Goal: Task Accomplishment & Management: Manage account settings

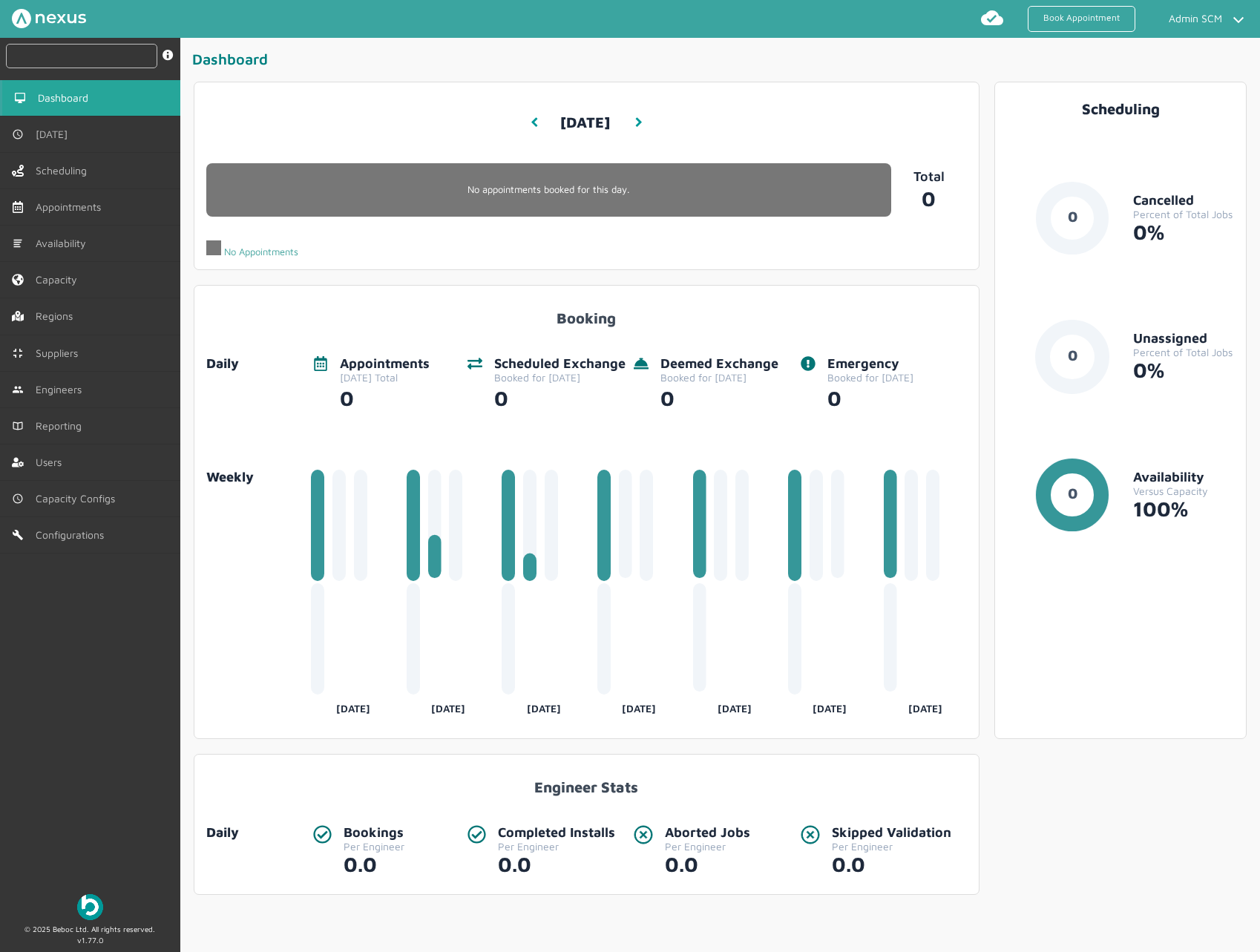
click at [95, 49] on input "text" at bounding box center [82, 56] width 152 height 24
paste input "2302000000235"
type input "2302000000235"
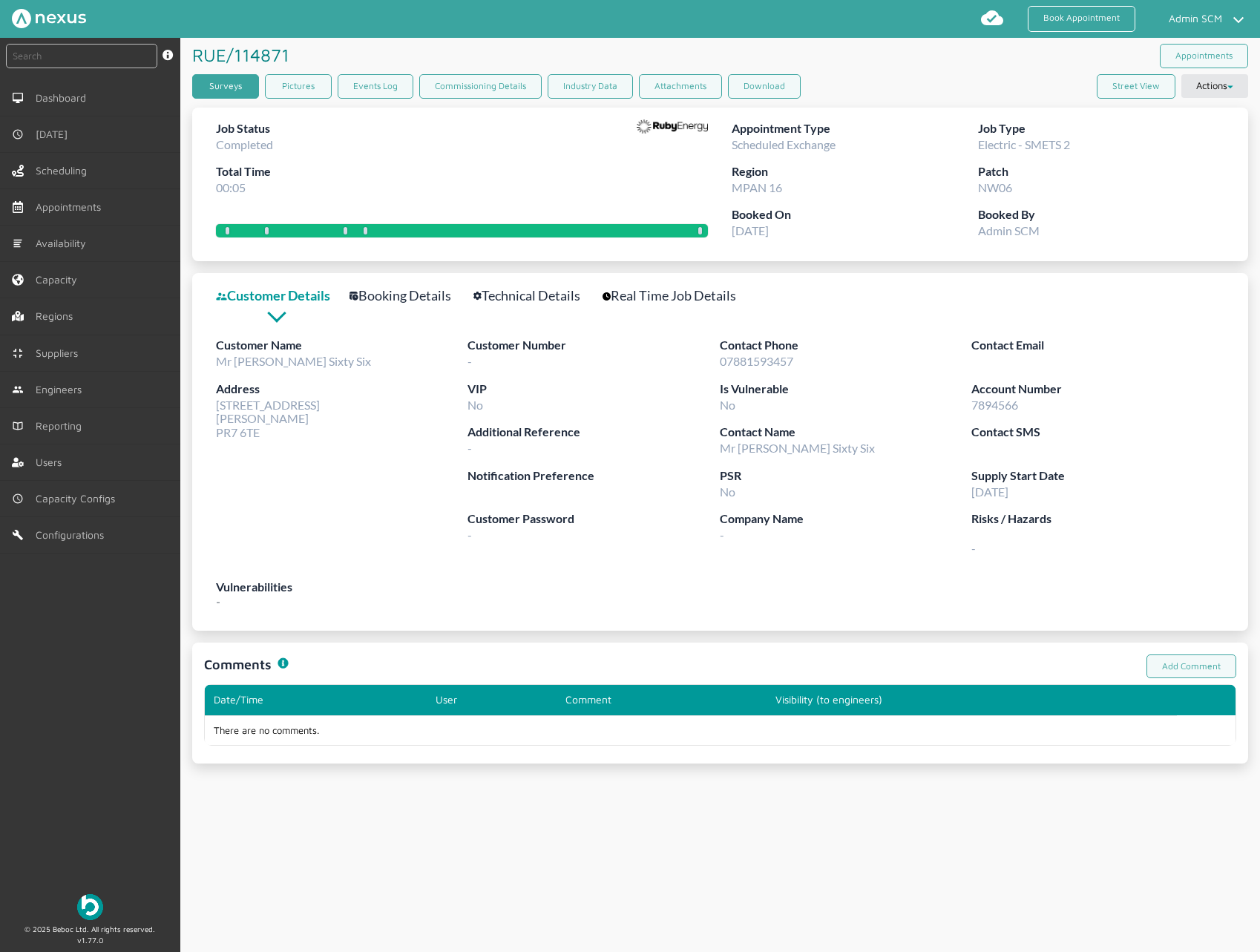
click at [241, 83] on link "Surveys" at bounding box center [226, 86] width 67 height 24
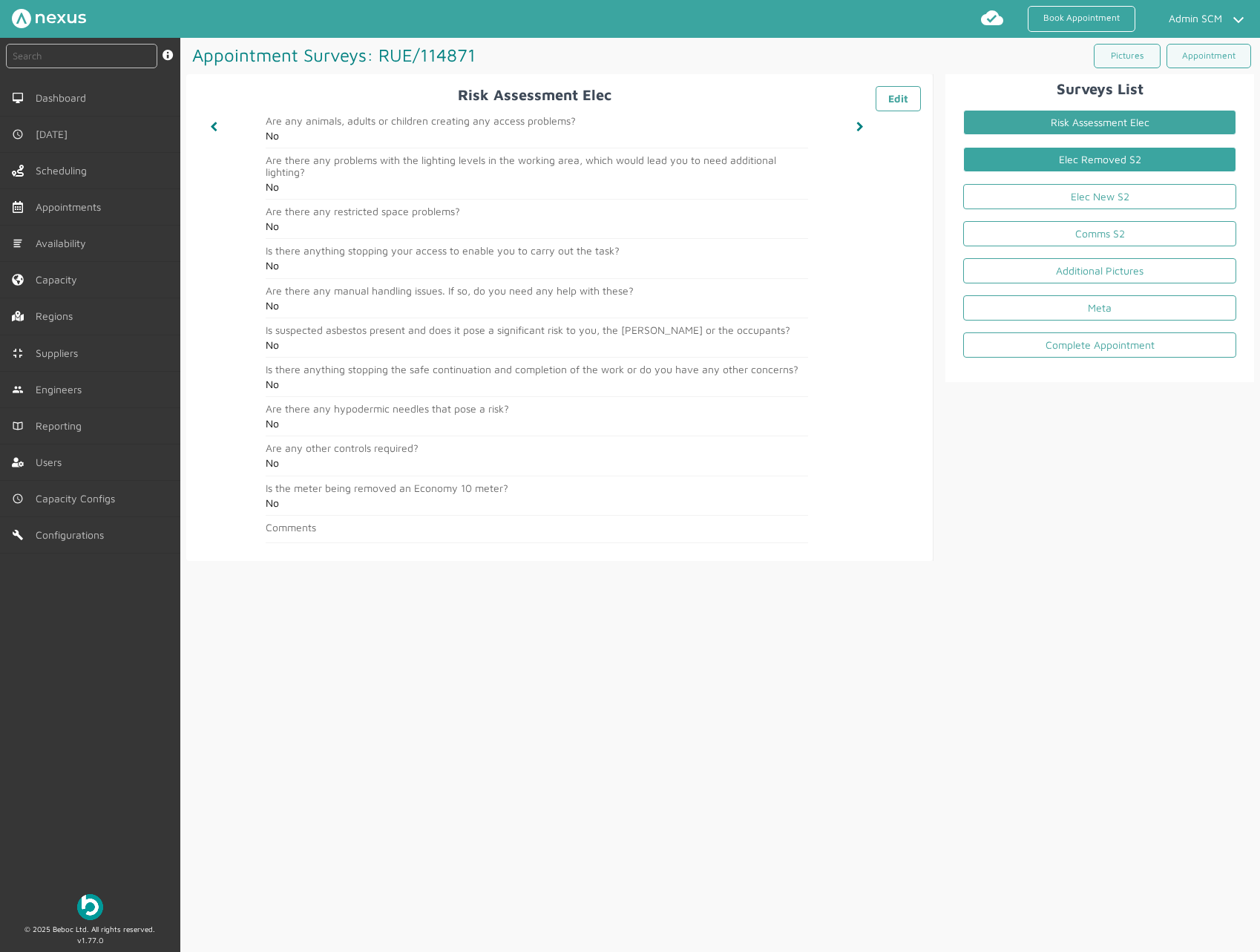
click at [1126, 159] on link "Elec Removed S2" at bounding box center [1099, 159] width 273 height 25
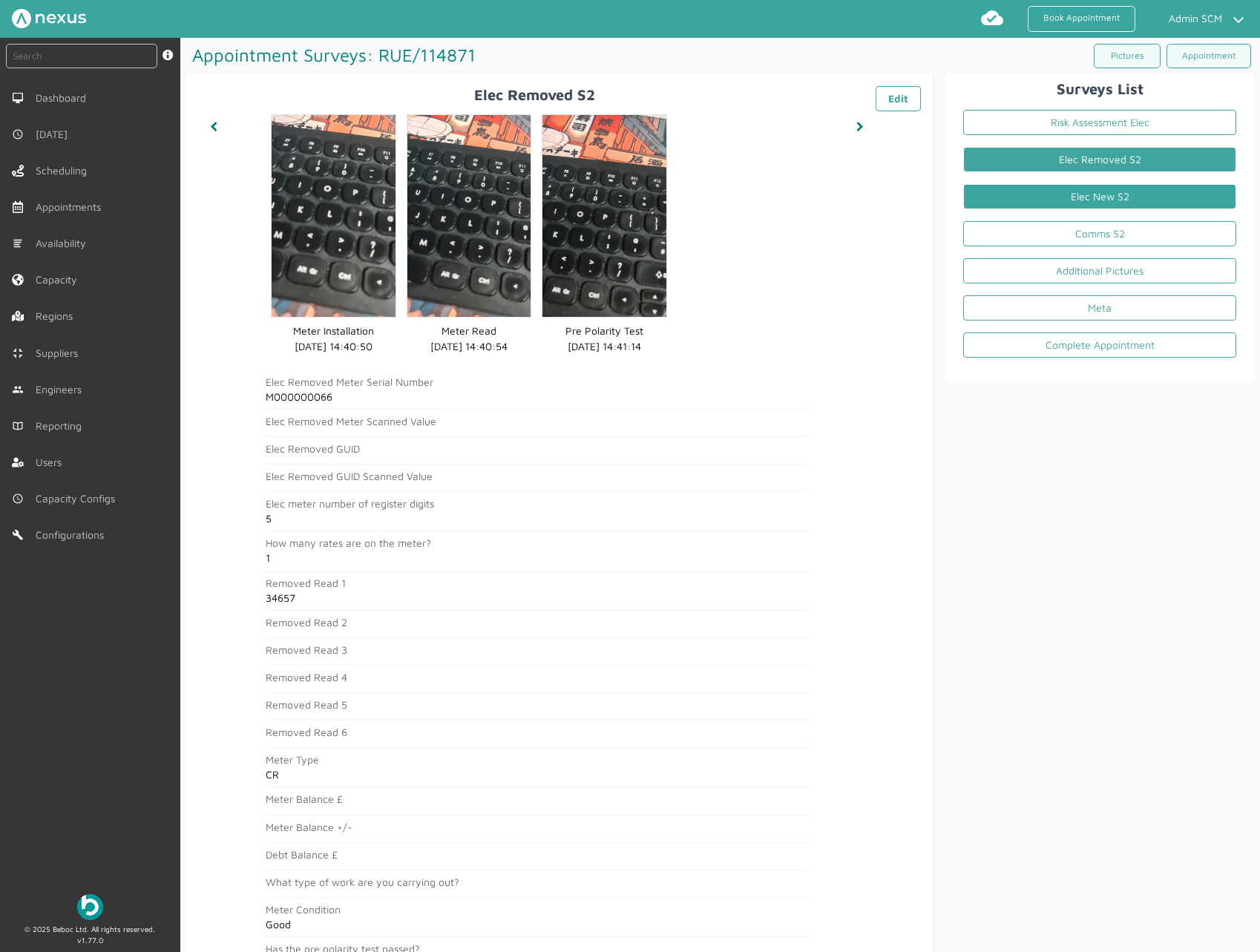
click at [1089, 205] on link "Elec New S2" at bounding box center [1099, 196] width 273 height 25
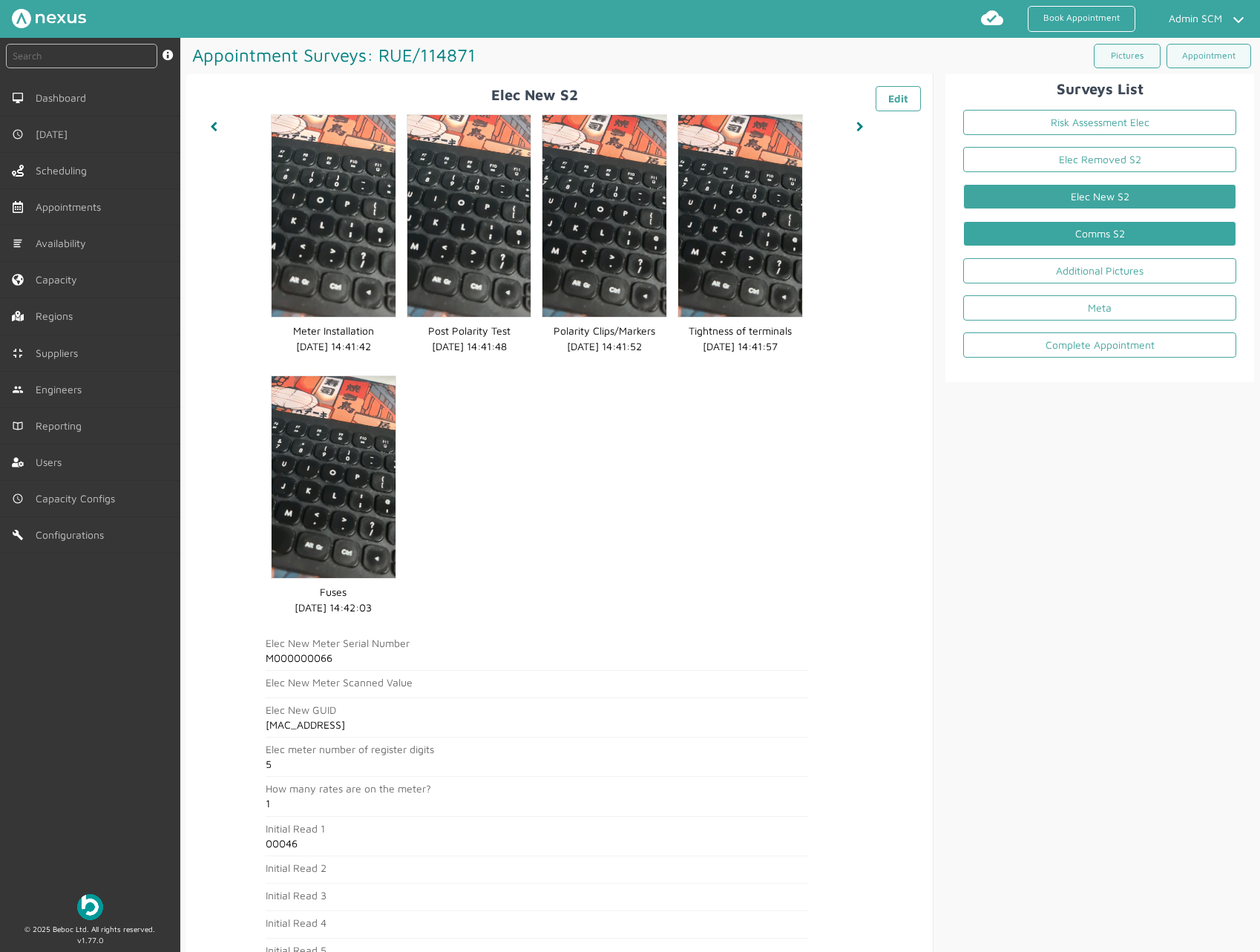
click at [1121, 235] on link "Comms S2" at bounding box center [1099, 233] width 273 height 25
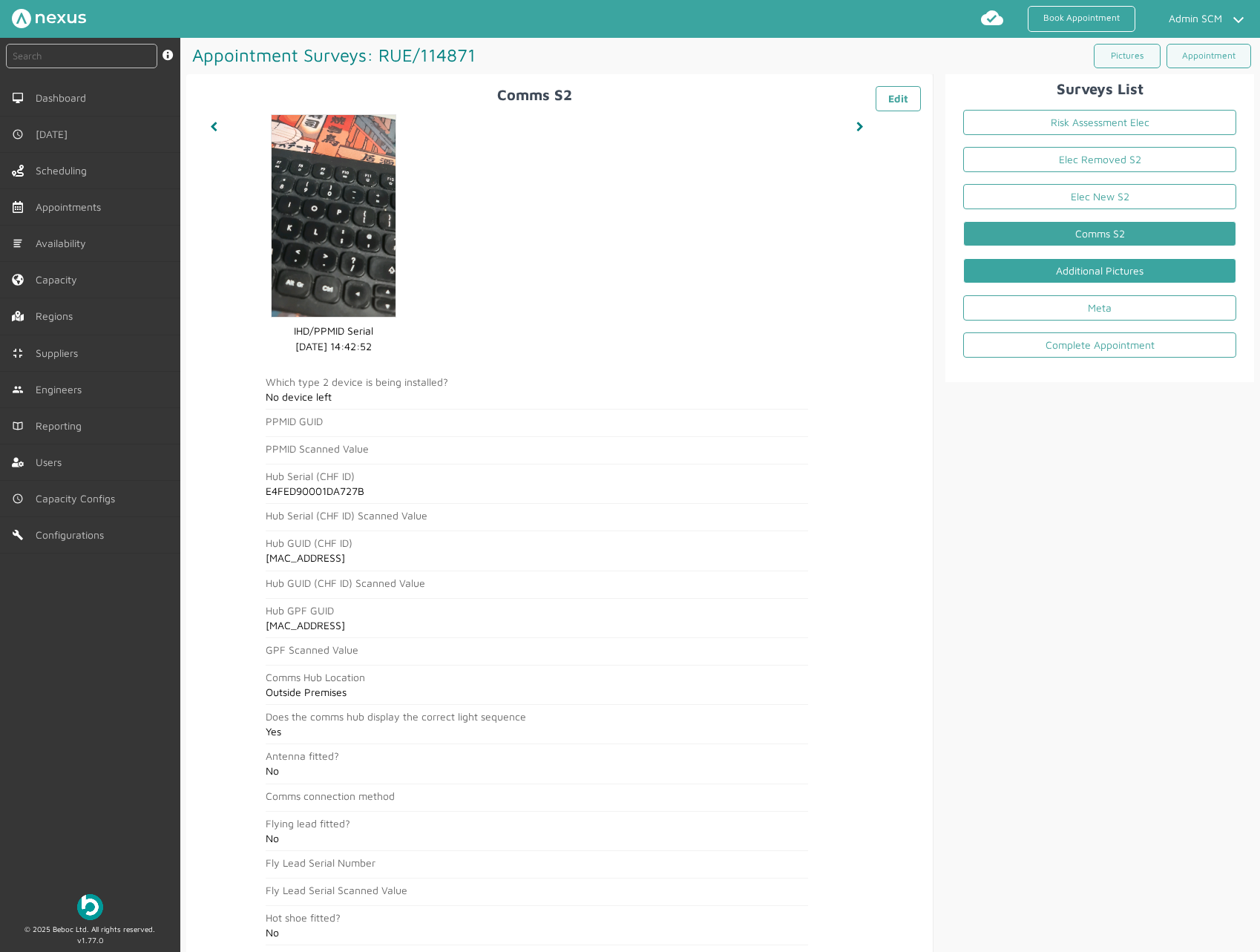
click at [1068, 261] on link "Additional Pictures" at bounding box center [1099, 271] width 273 height 25
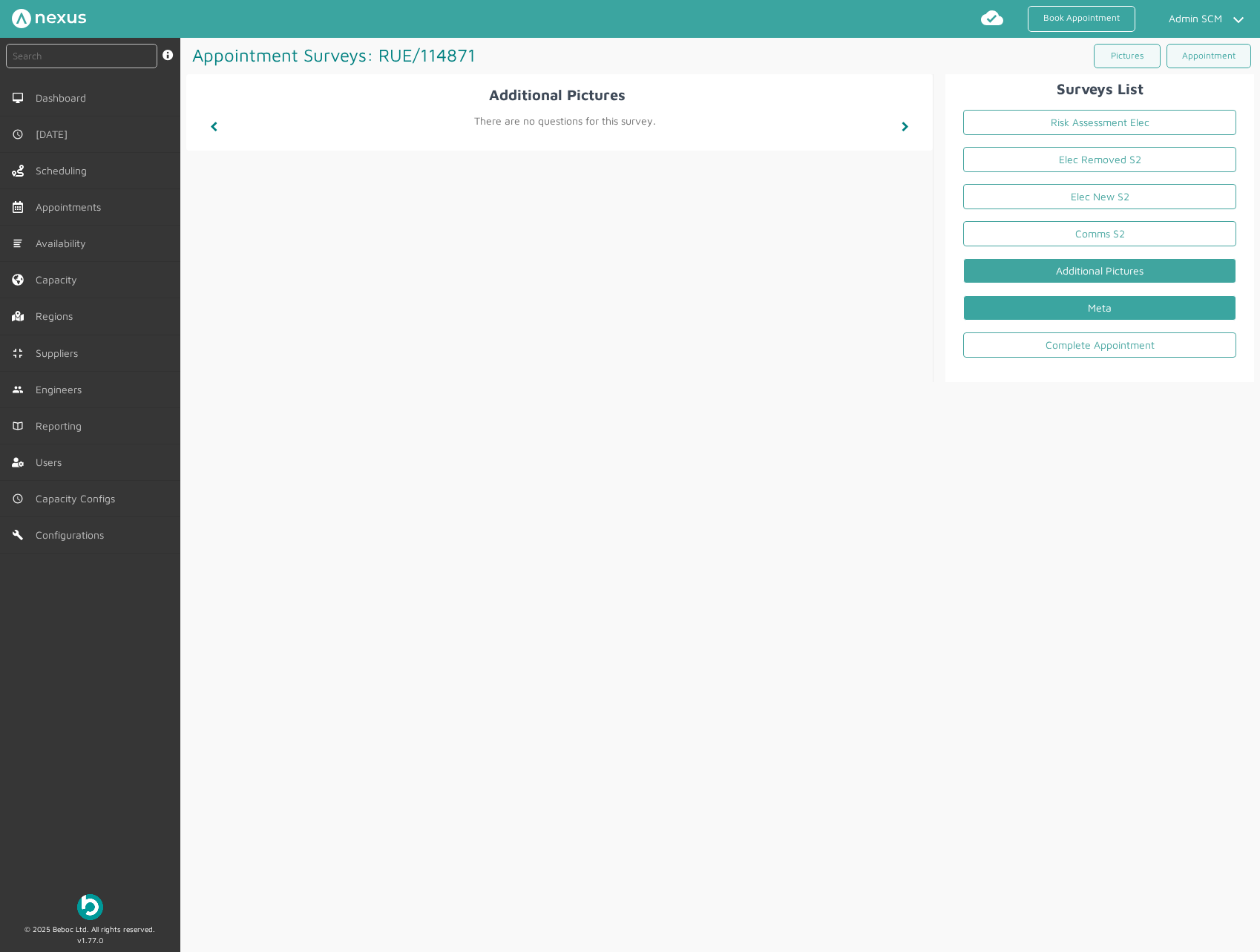
click at [1134, 304] on link "Meta" at bounding box center [1099, 307] width 273 height 25
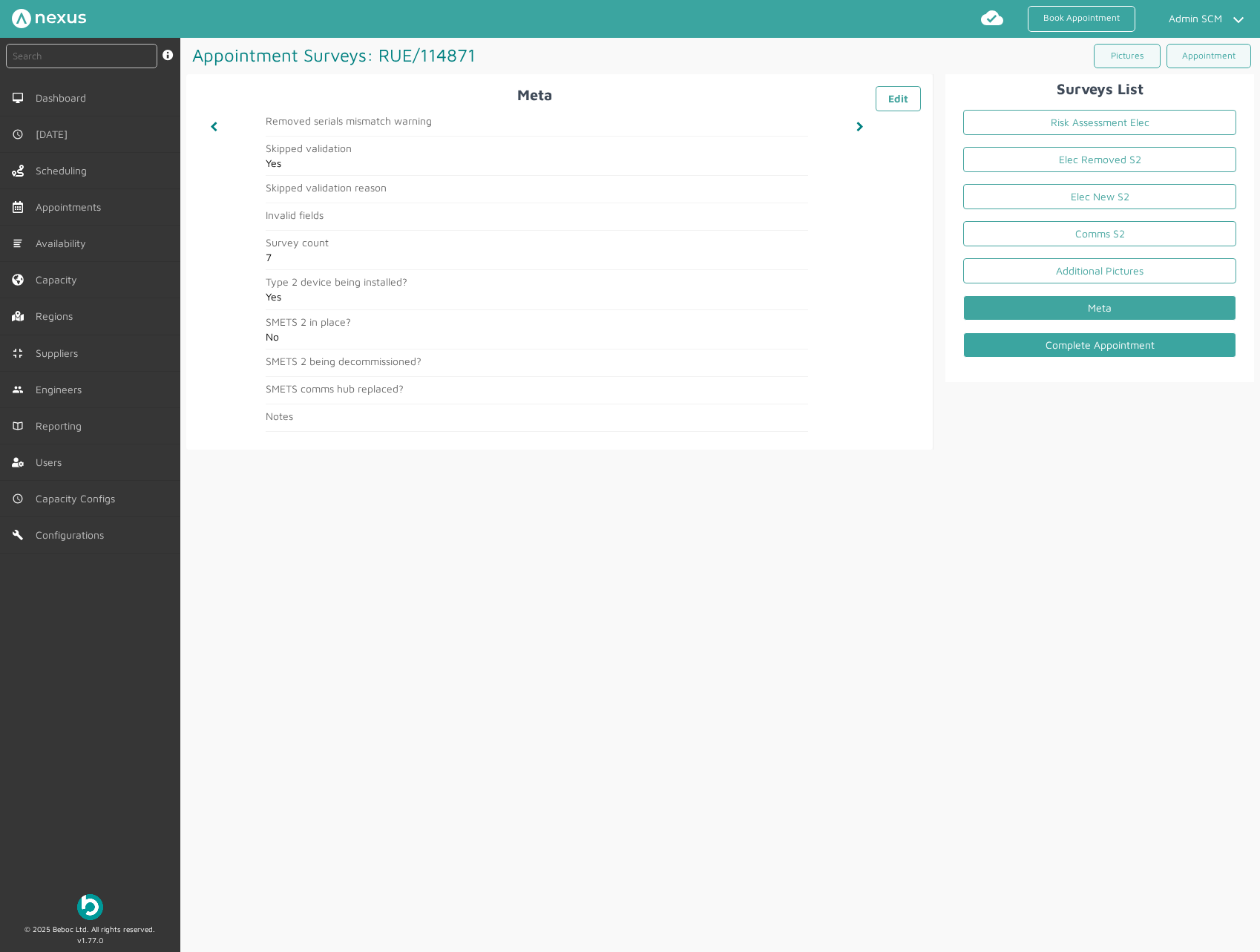
click at [1122, 343] on link "Complete Appointment" at bounding box center [1099, 345] width 273 height 25
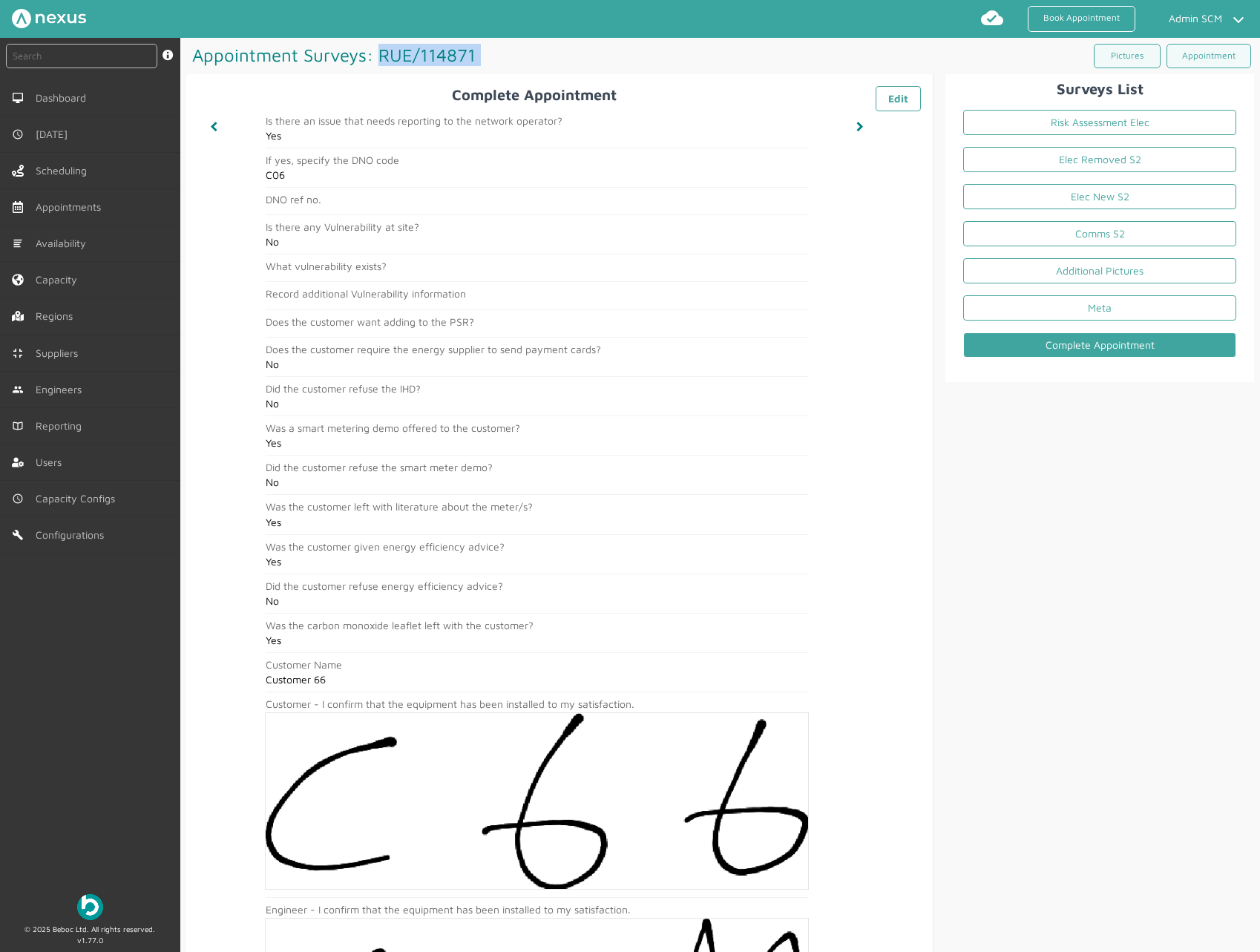
drag, startPoint x: 379, startPoint y: 57, endPoint x: 524, endPoint y: 55, distance: 145.0
click at [524, 55] on h1 "Appointment Surveys: RUE/114871 ️️️" at bounding box center [453, 55] width 534 height 34
copy h1 "RUE/114871 ️️️"
click at [149, 200] on link "Appointments" at bounding box center [90, 207] width 180 height 36
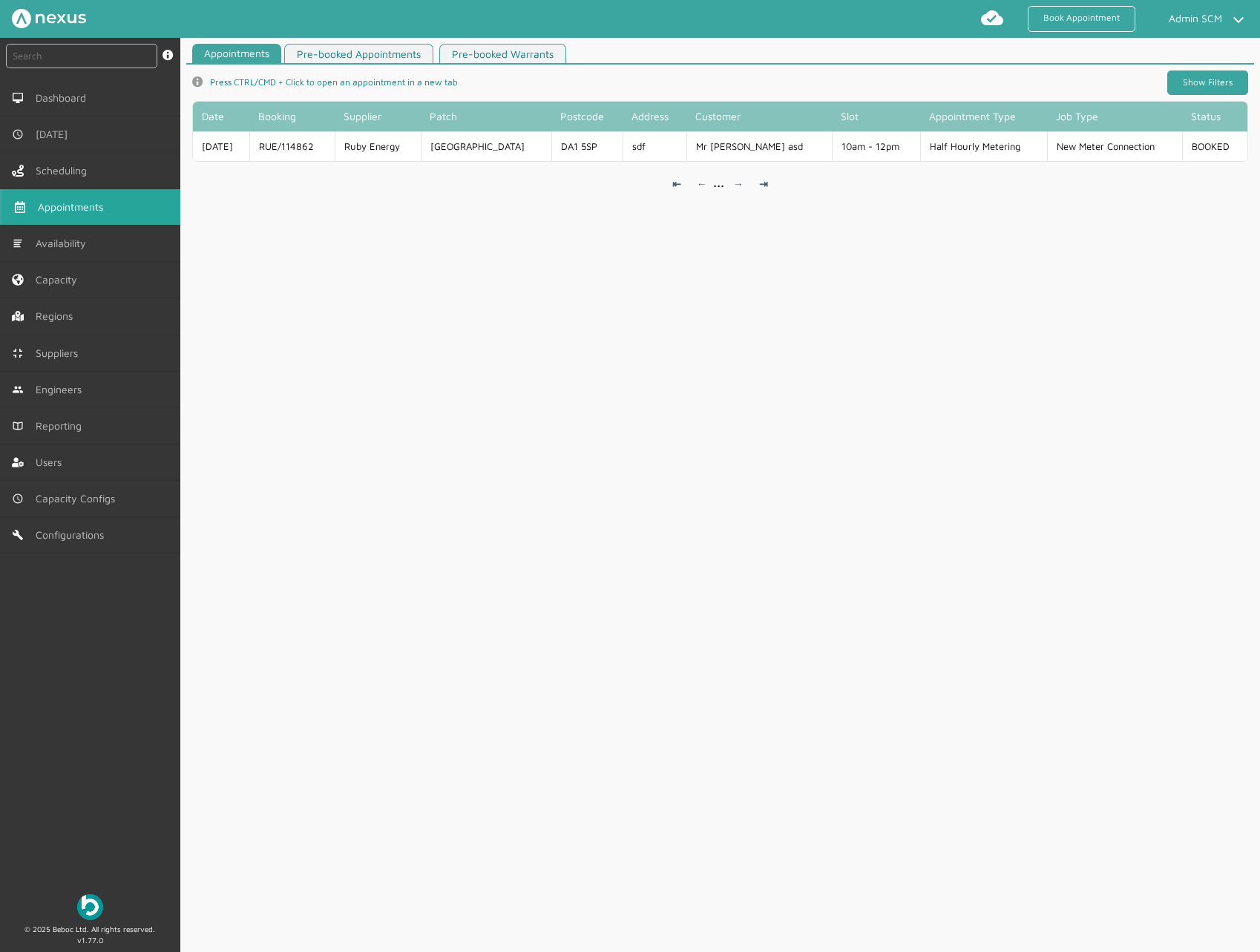
click at [1198, 77] on link "Show Filters" at bounding box center [1207, 82] width 81 height 24
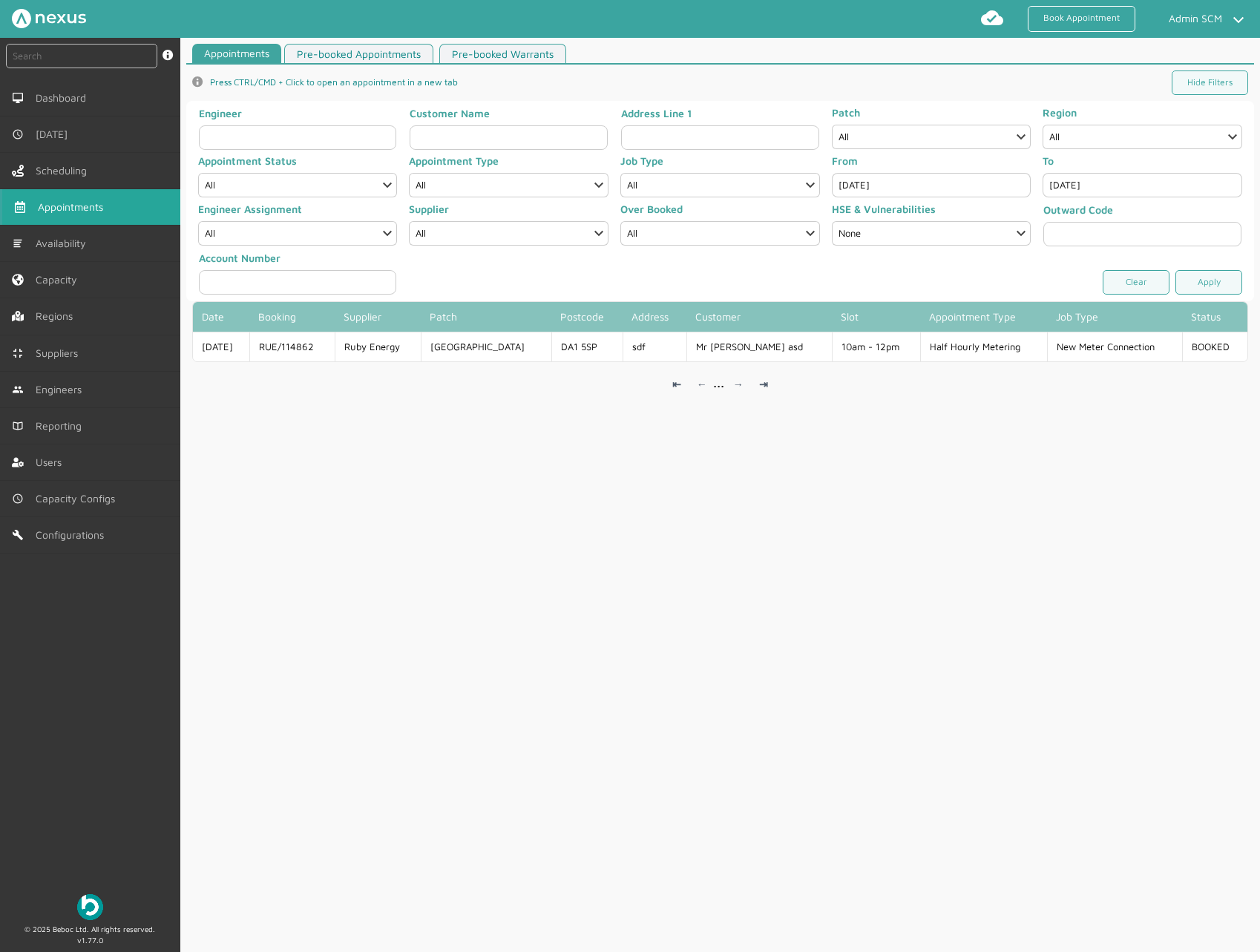
click at [927, 175] on input "[DATE]" at bounding box center [932, 185] width 200 height 24
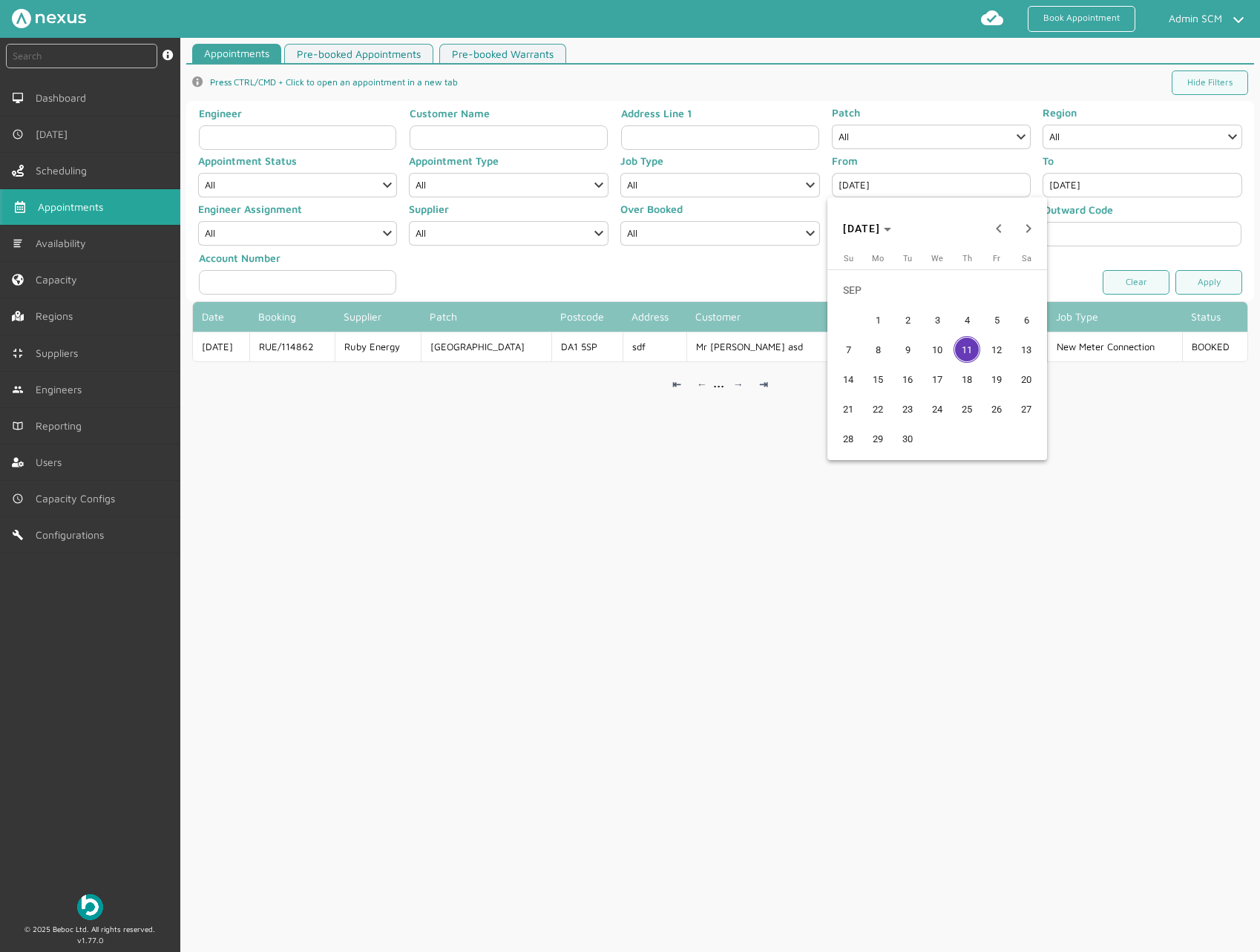
click at [948, 346] on span "10" at bounding box center [936, 349] width 27 height 27
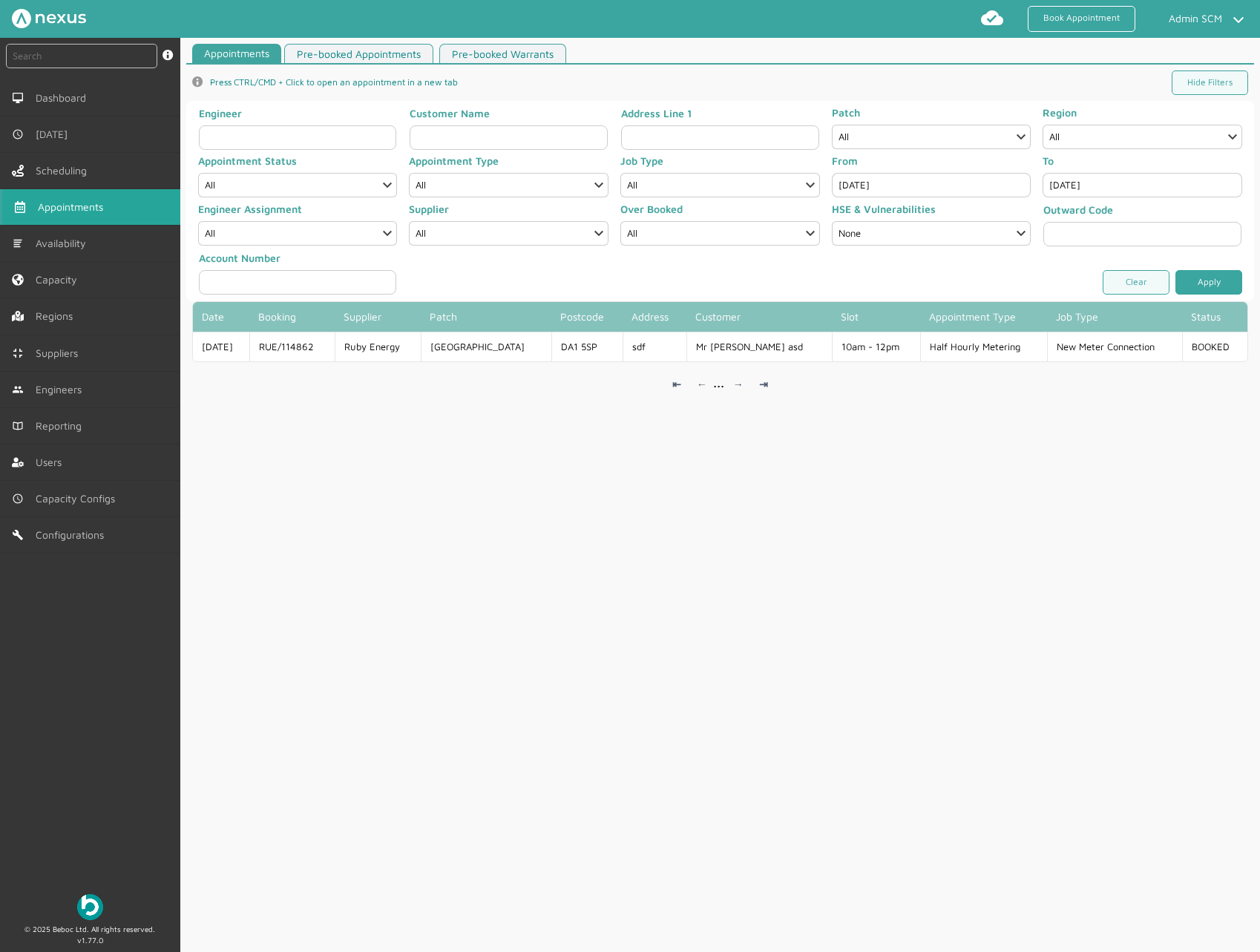
click at [1210, 272] on link "Apply" at bounding box center [1209, 282] width 67 height 24
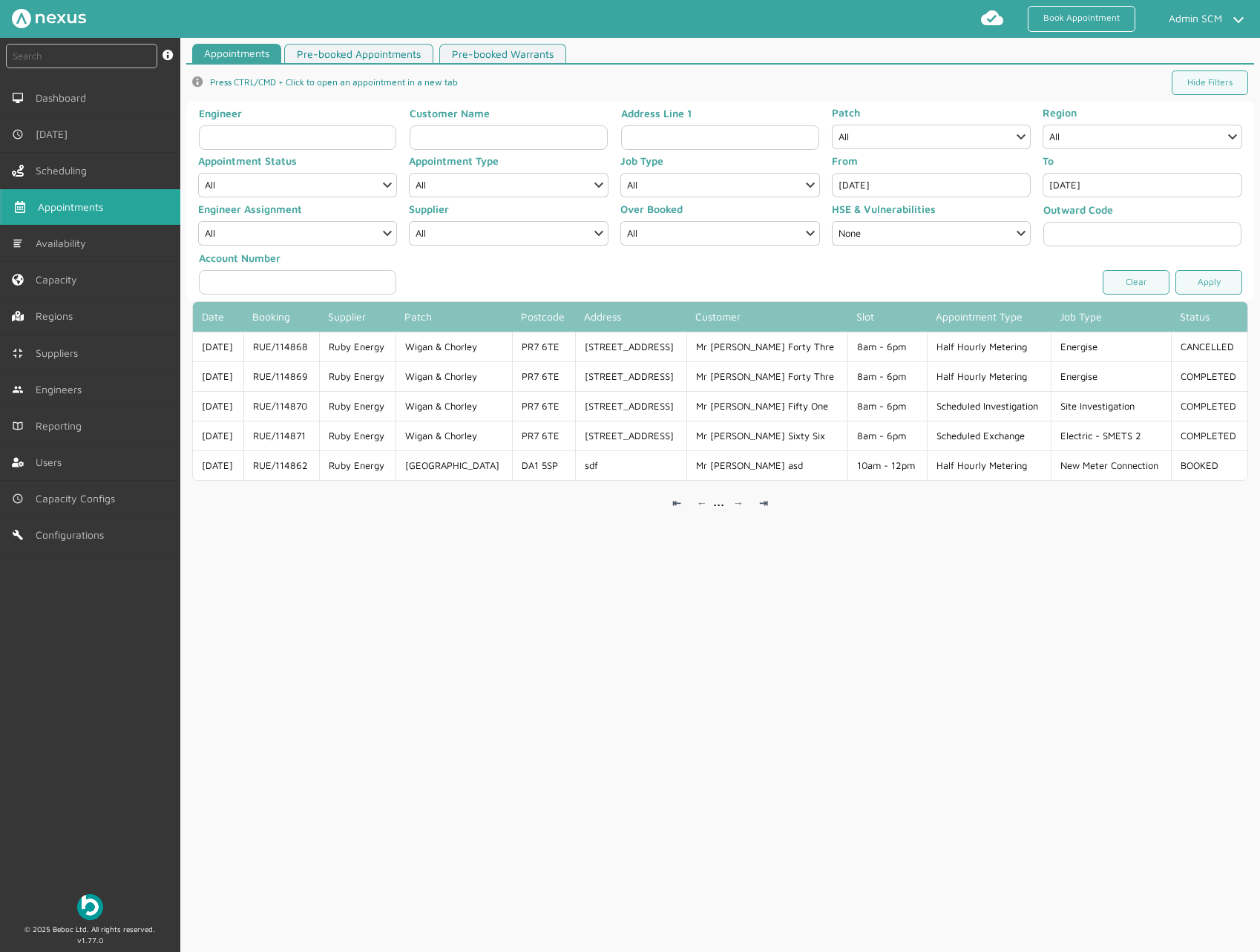
click at [528, 668] on div "Appointments Pre-booked Appointments Pre-booked Warrants info icon Press CTRL/C…" at bounding box center [720, 501] width 1080 height 915
click at [890, 192] on input "[DATE]" at bounding box center [932, 185] width 200 height 24
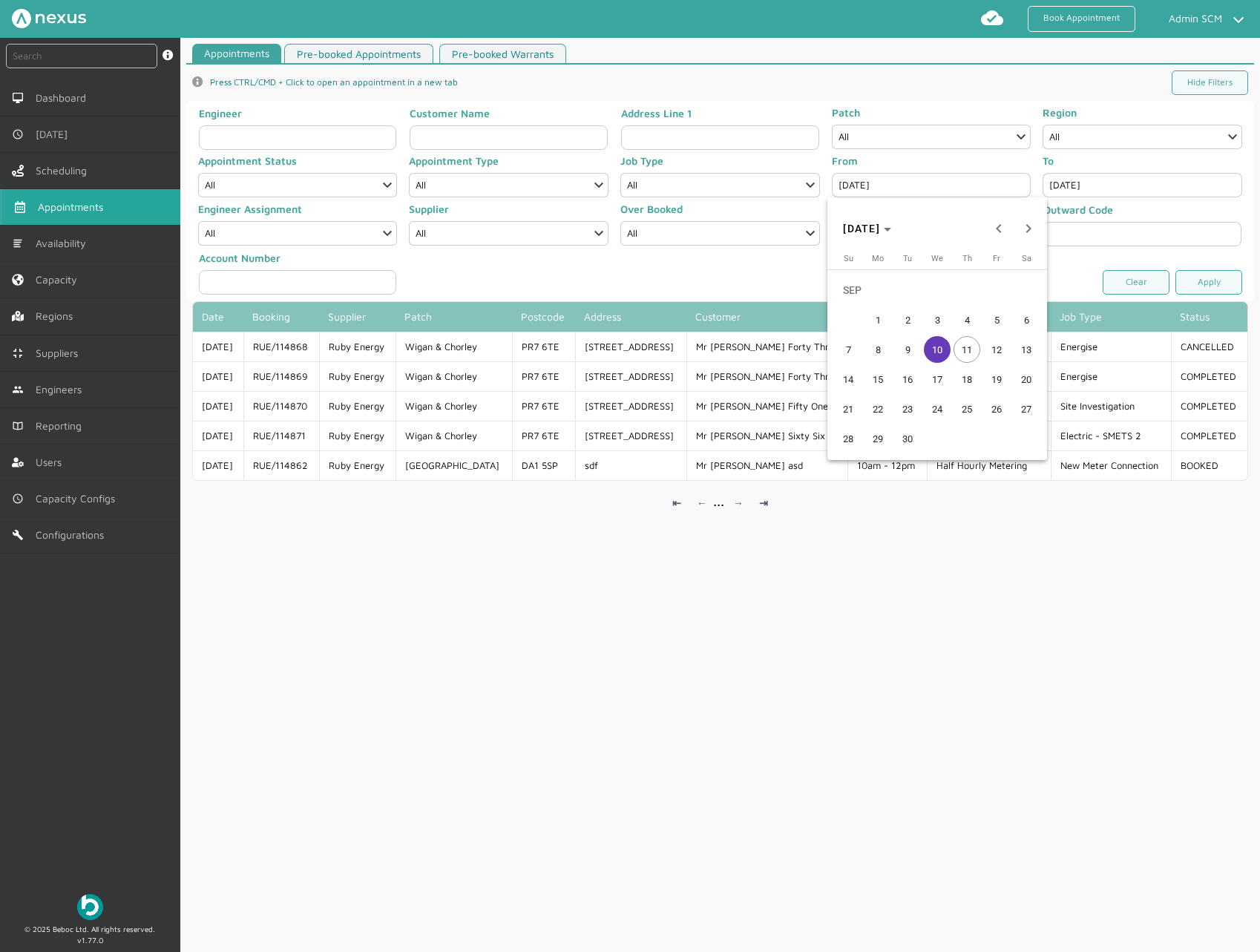
click at [898, 343] on span "9" at bounding box center [907, 349] width 27 height 27
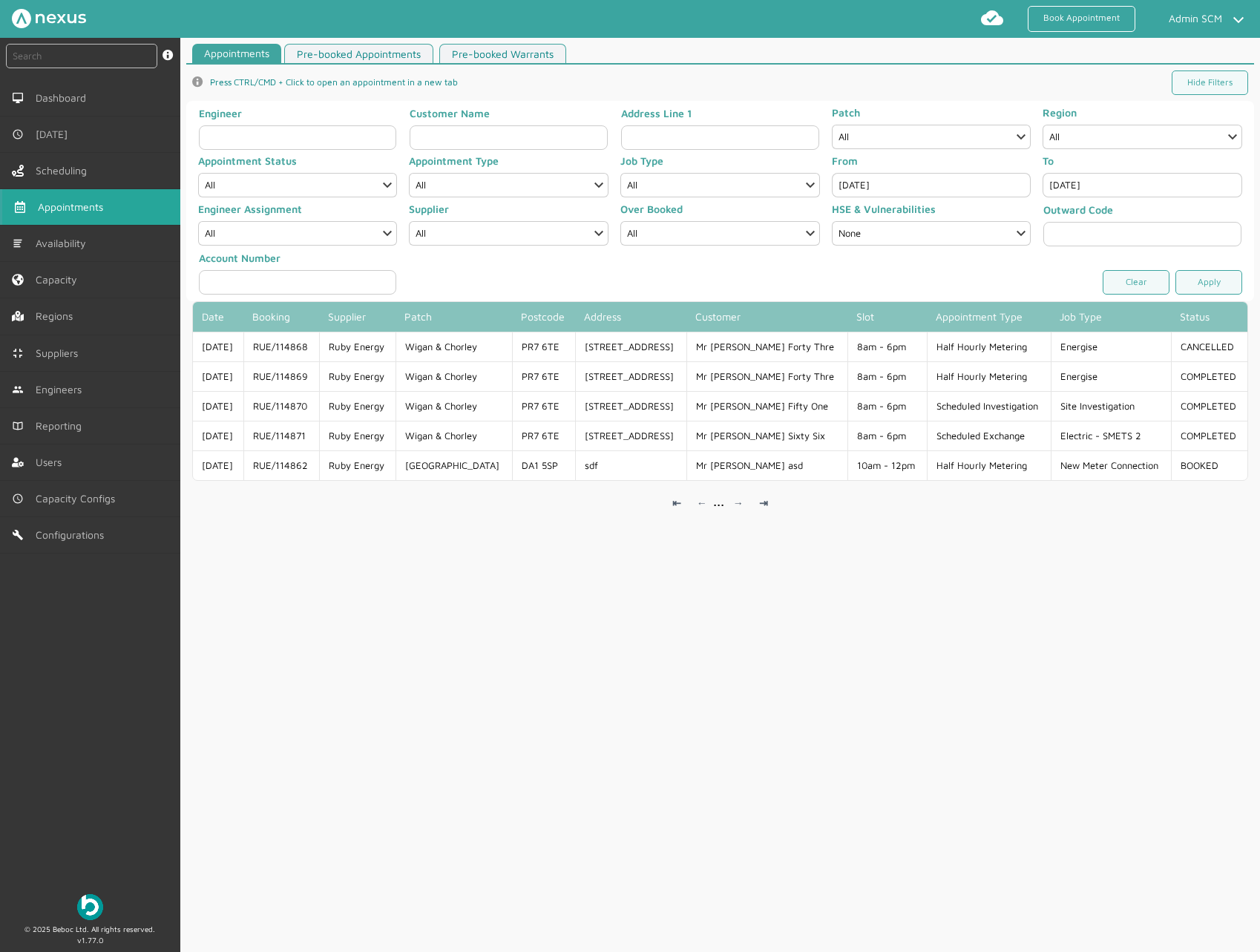
click at [861, 184] on input "[DATE]" at bounding box center [932, 185] width 200 height 24
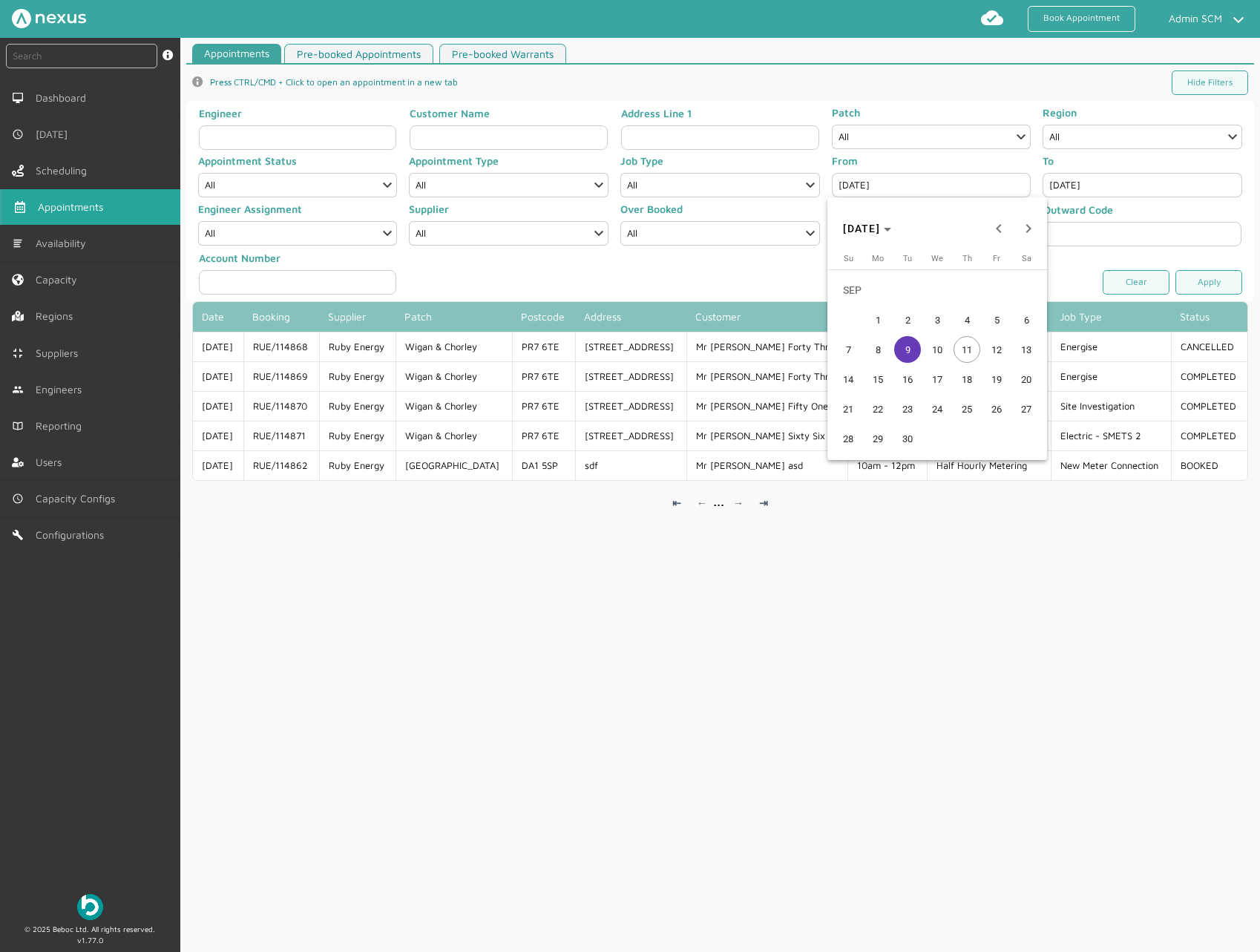
click at [875, 343] on span "8" at bounding box center [878, 349] width 27 height 27
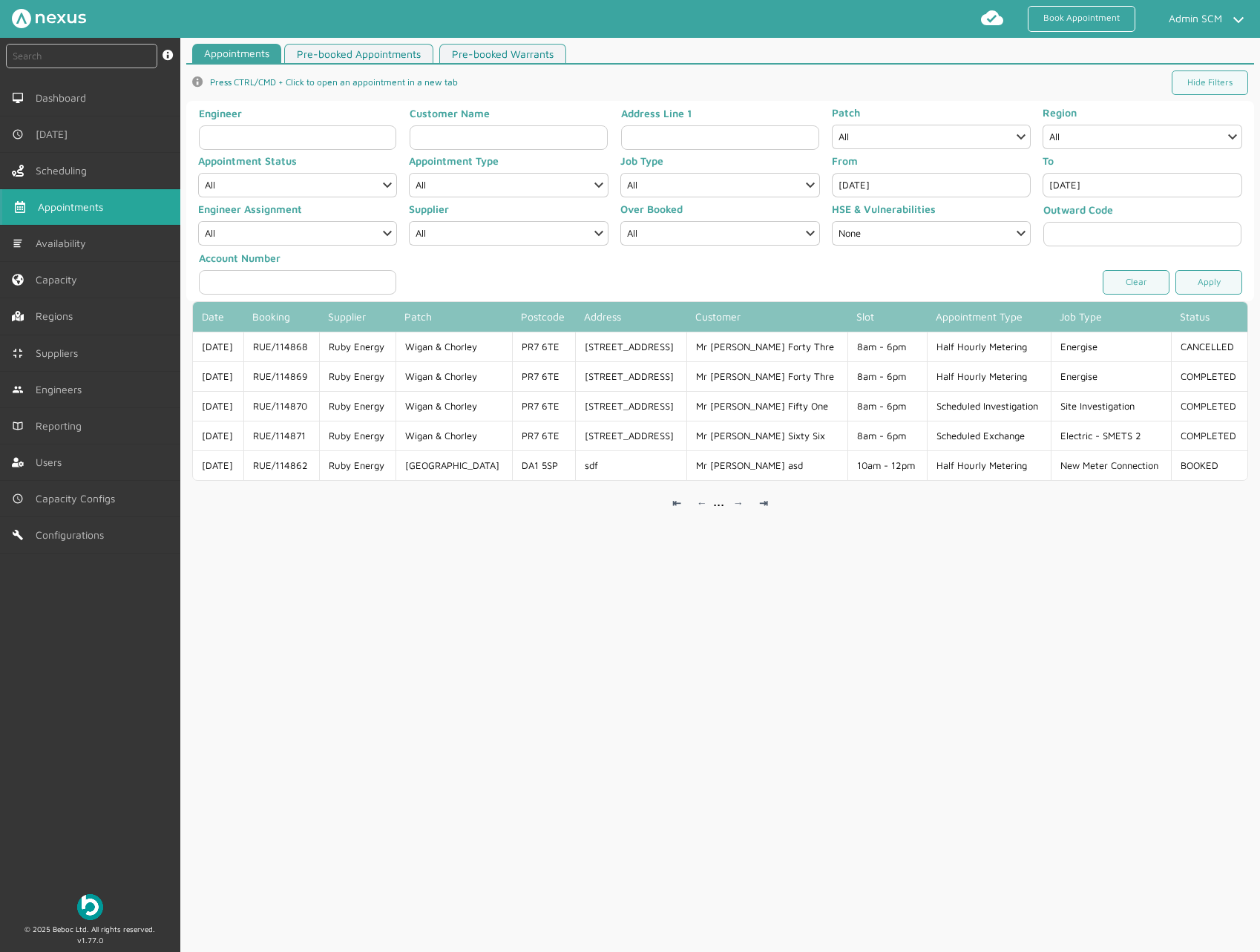
click at [859, 178] on input "[DATE]" at bounding box center [932, 185] width 200 height 24
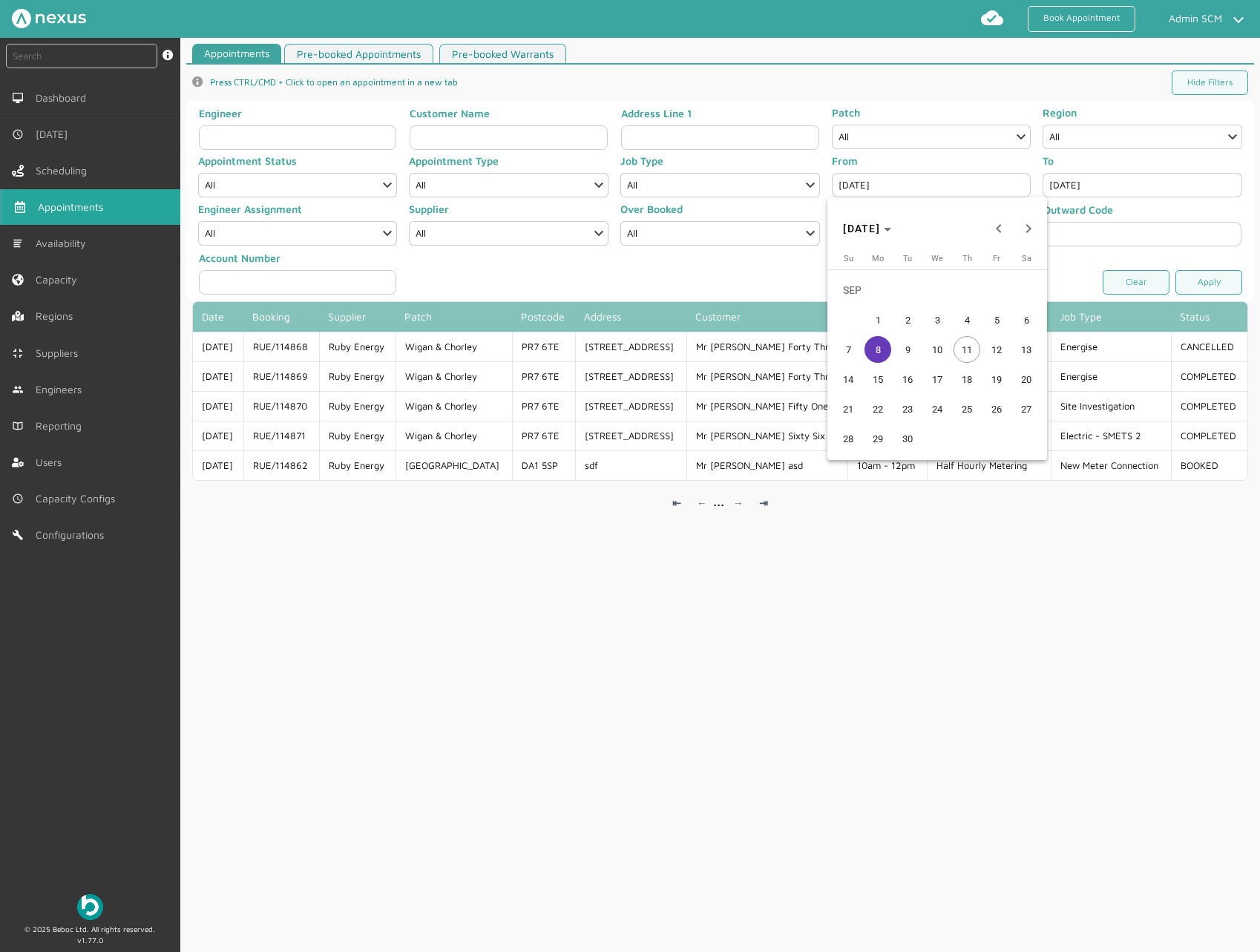
click at [875, 314] on span "1" at bounding box center [878, 320] width 27 height 27
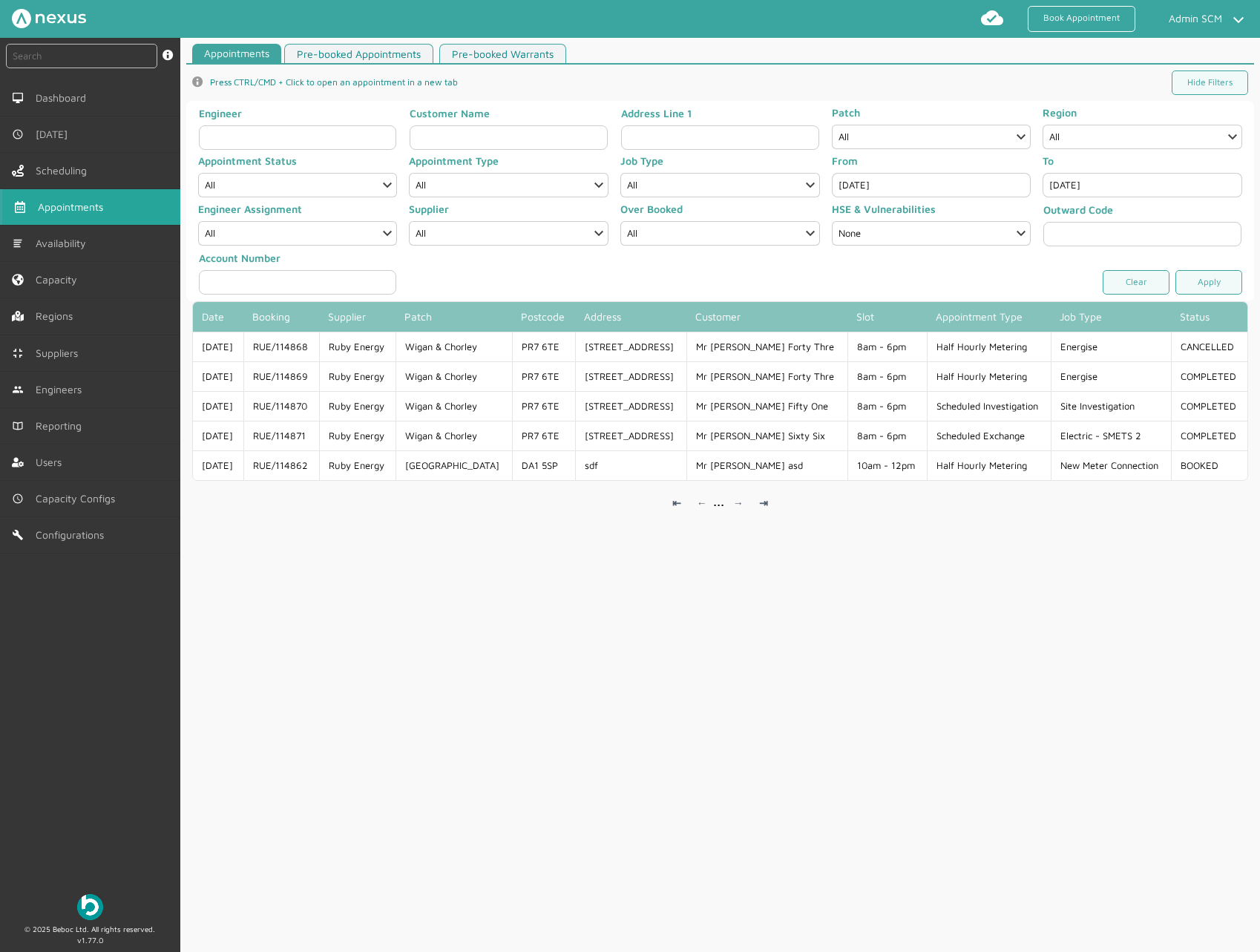
click at [703, 666] on div "Appointments Pre-booked Appointments Pre-booked Warrants info icon Press CTRL/C…" at bounding box center [720, 501] width 1080 height 915
click at [62, 64] on input "text" at bounding box center [82, 56] width 152 height 24
click at [874, 183] on input "[DATE]" at bounding box center [932, 185] width 200 height 24
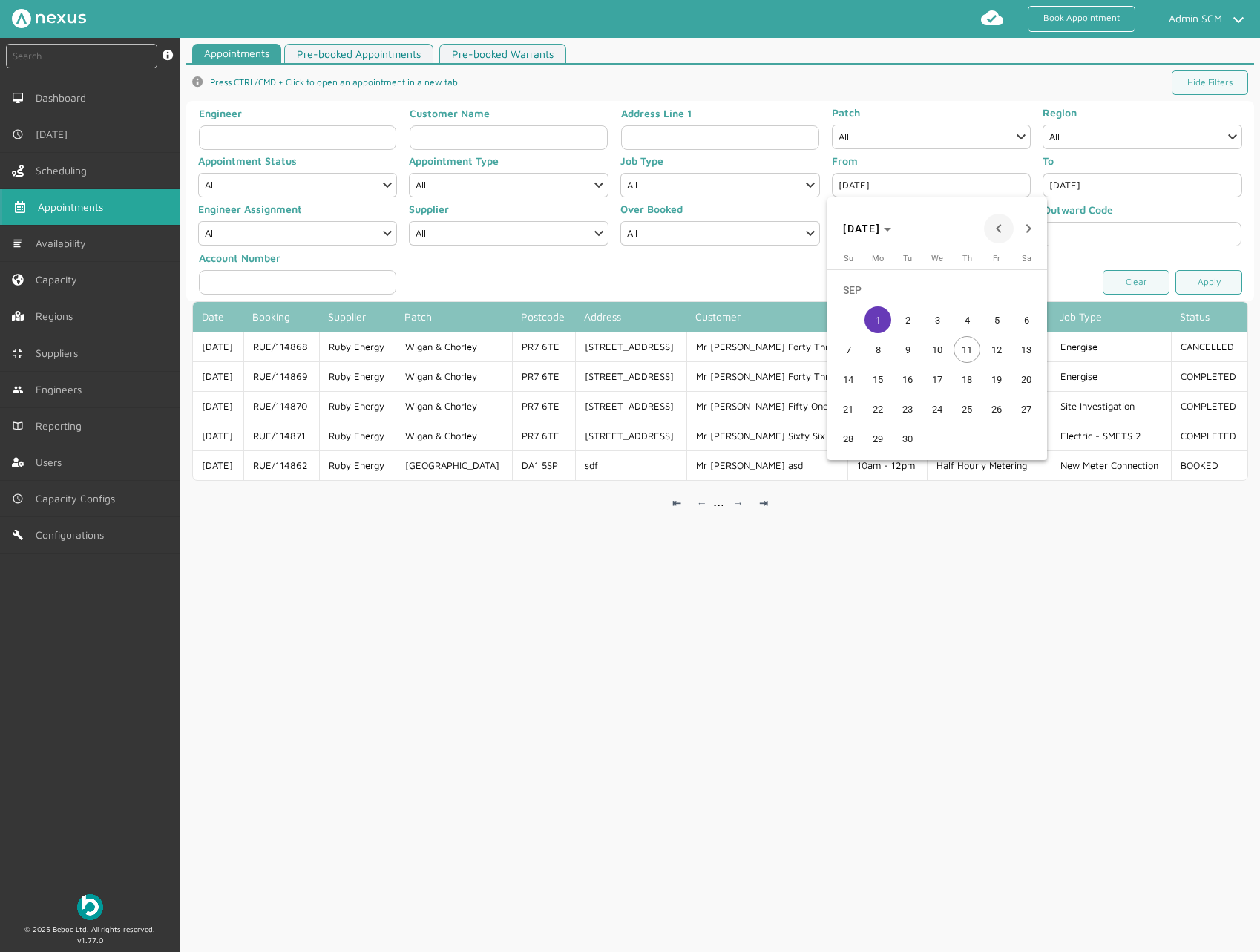
click at [988, 227] on span "Previous month" at bounding box center [998, 228] width 29 height 29
click at [1002, 287] on span "1" at bounding box center [996, 290] width 27 height 27
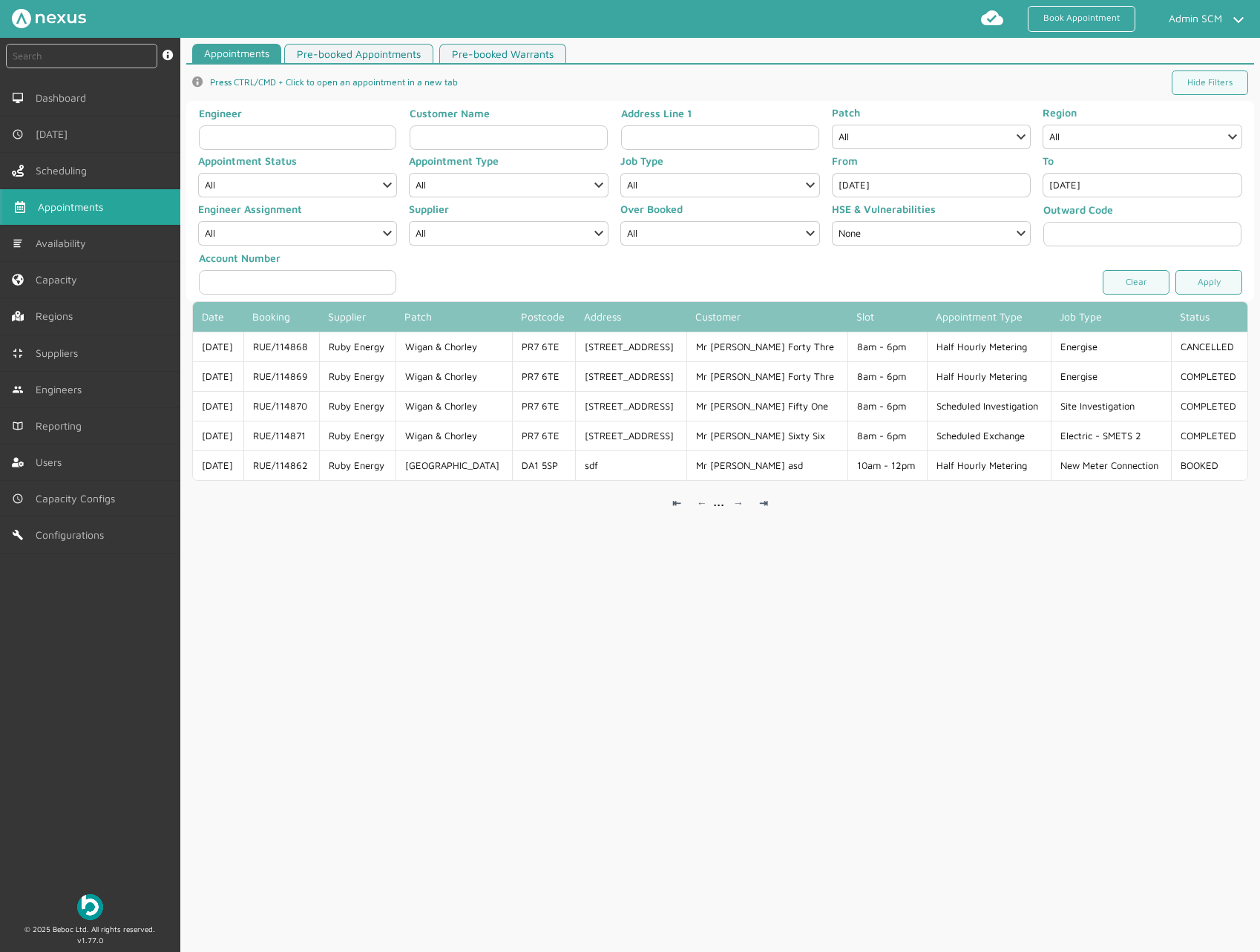
type input "[DATE]"
click at [59, 60] on input "text" at bounding box center [82, 56] width 152 height 24
paste input "RUE/114871 ️️️"
type input "RUE/114871 ️️️"
click at [24, 51] on input "text" at bounding box center [82, 56] width 152 height 24
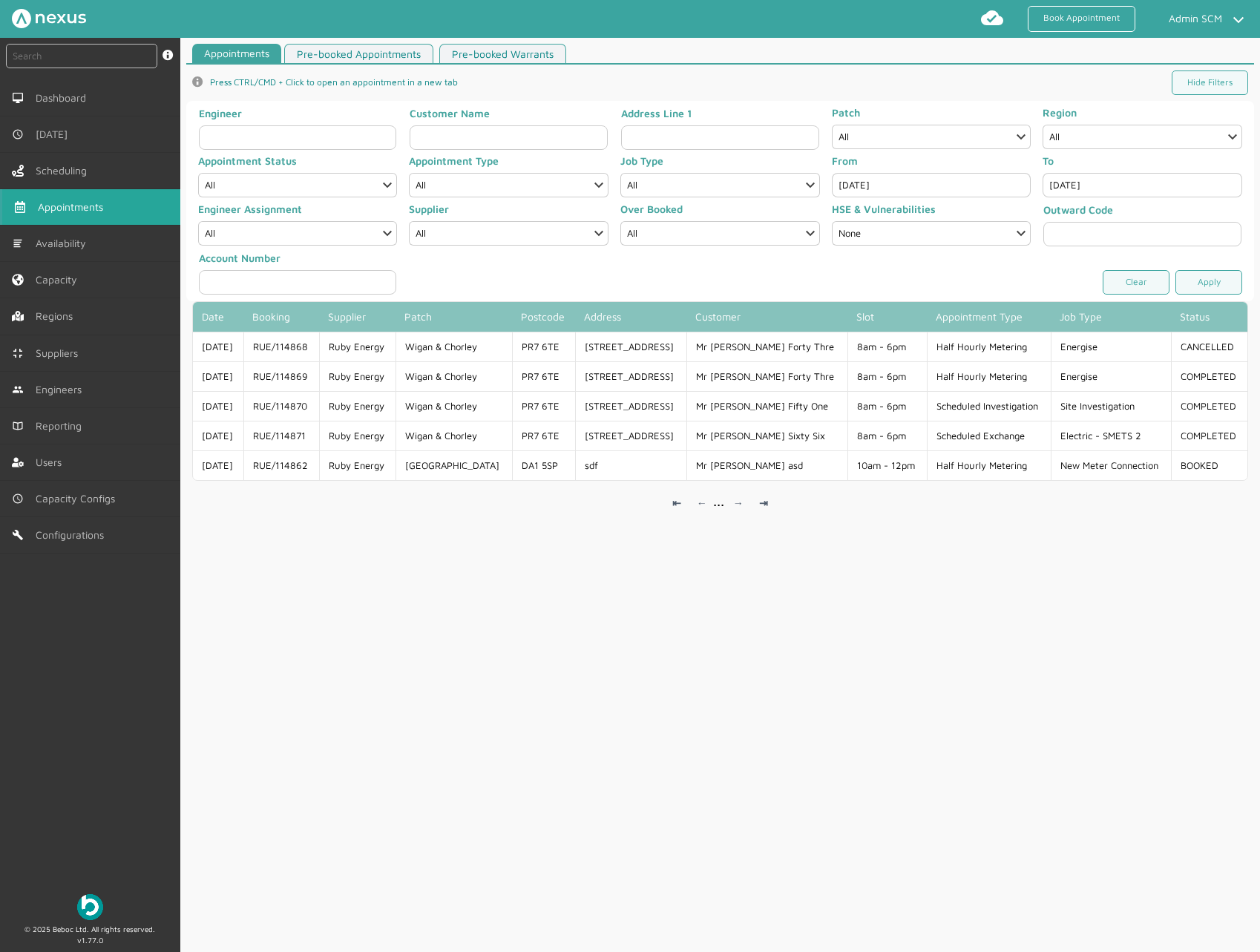
click at [868, 0] on nav "Book Appointment Admin SCM My profile Return to Hub Logout" at bounding box center [630, 19] width 1260 height 37
click at [104, 46] on input "text" at bounding box center [82, 56] width 152 height 24
paste input "RUE/114871 ️️️"
type input "RUE/114871 ️️️"
click at [546, 707] on div "Appointments Pre-booked Appointments Pre-booked Warrants info icon Press CTRL/C…" at bounding box center [720, 501] width 1080 height 915
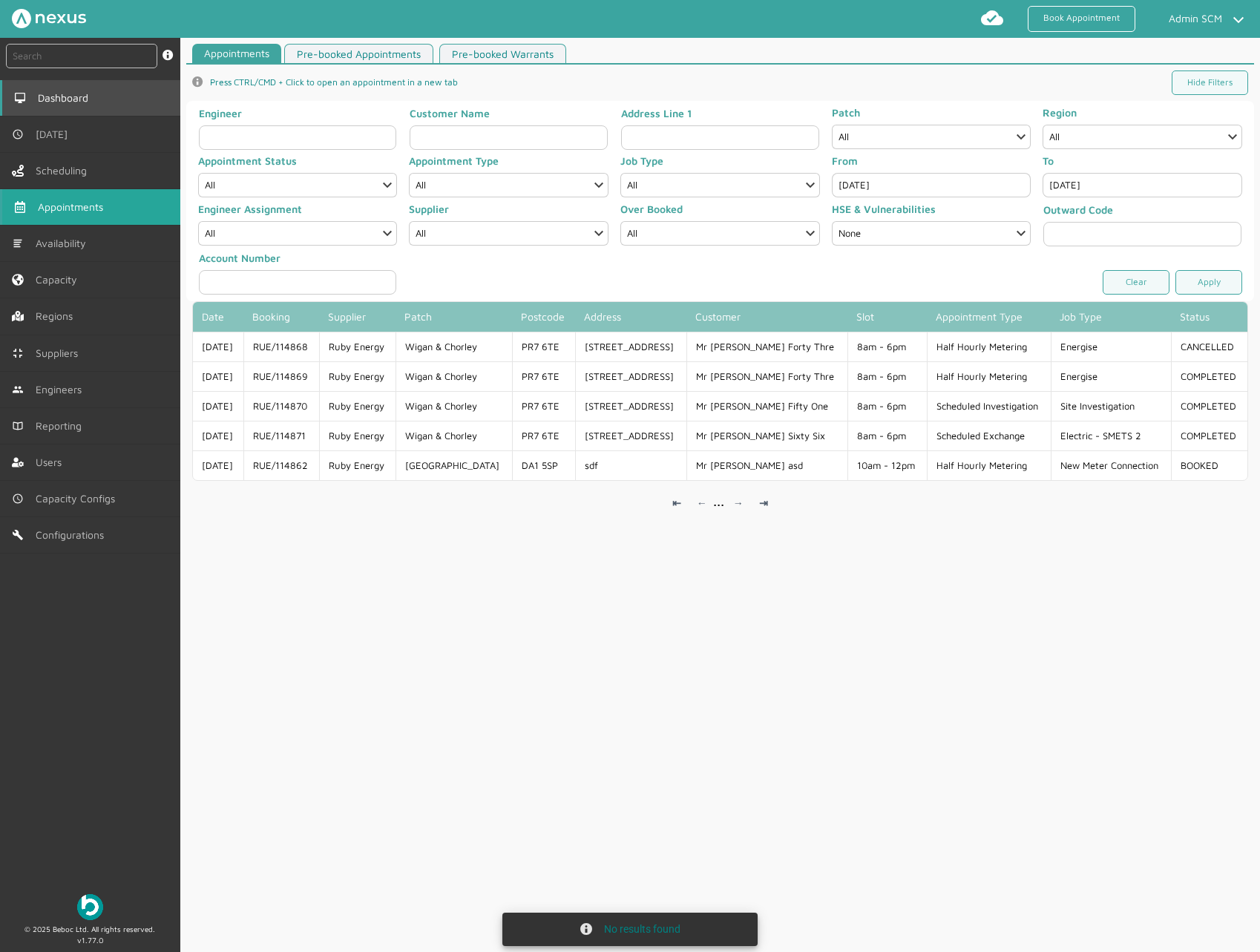
click at [46, 104] on span "Dashboard" at bounding box center [65, 98] width 56 height 12
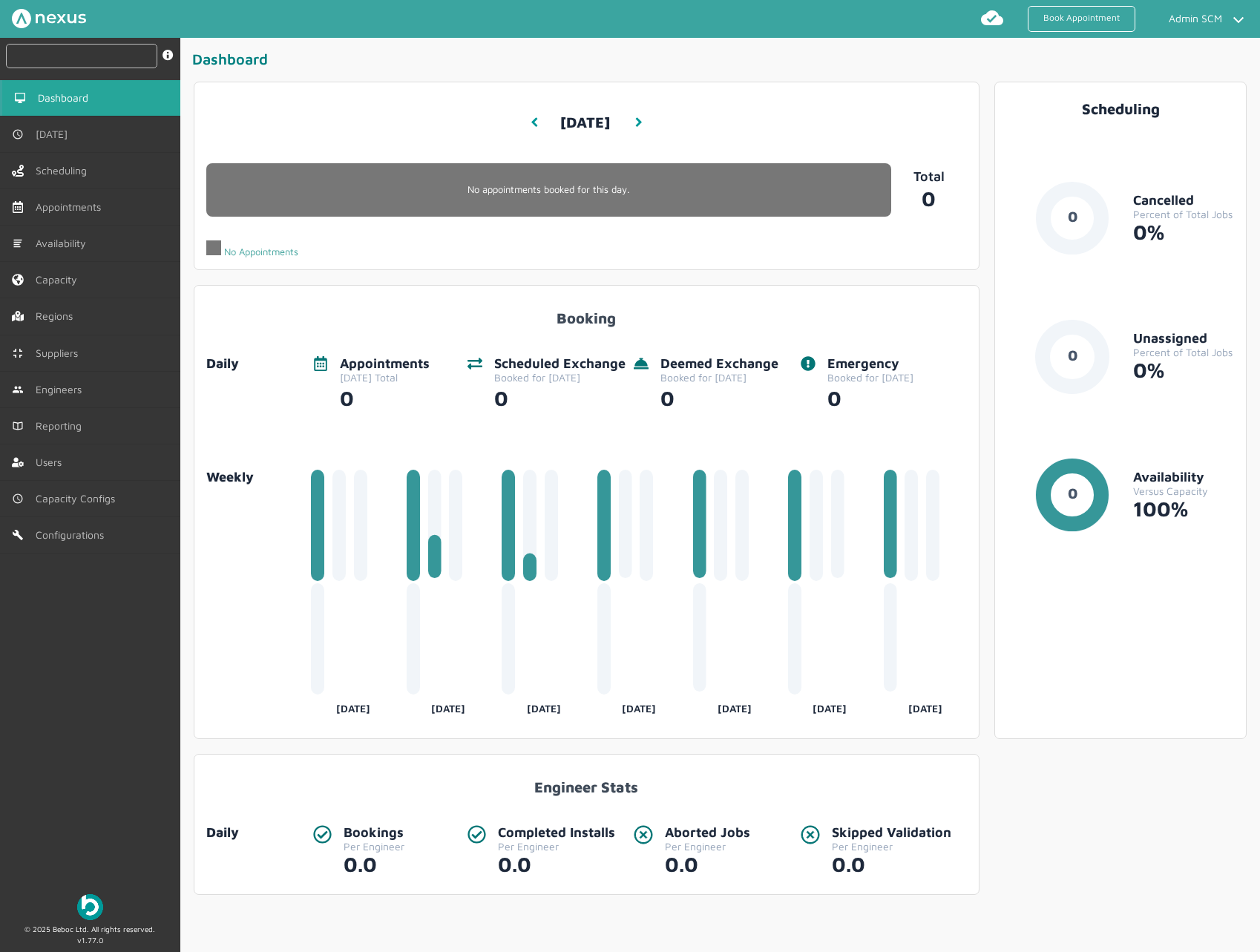
click at [55, 62] on input "text" at bounding box center [82, 56] width 152 height 24
paste input "RUE/114871 ️️️"
type input "RUE/114871 ️️️"
paste input "RUE/114871 ️️️"
type input "RUE/114871"
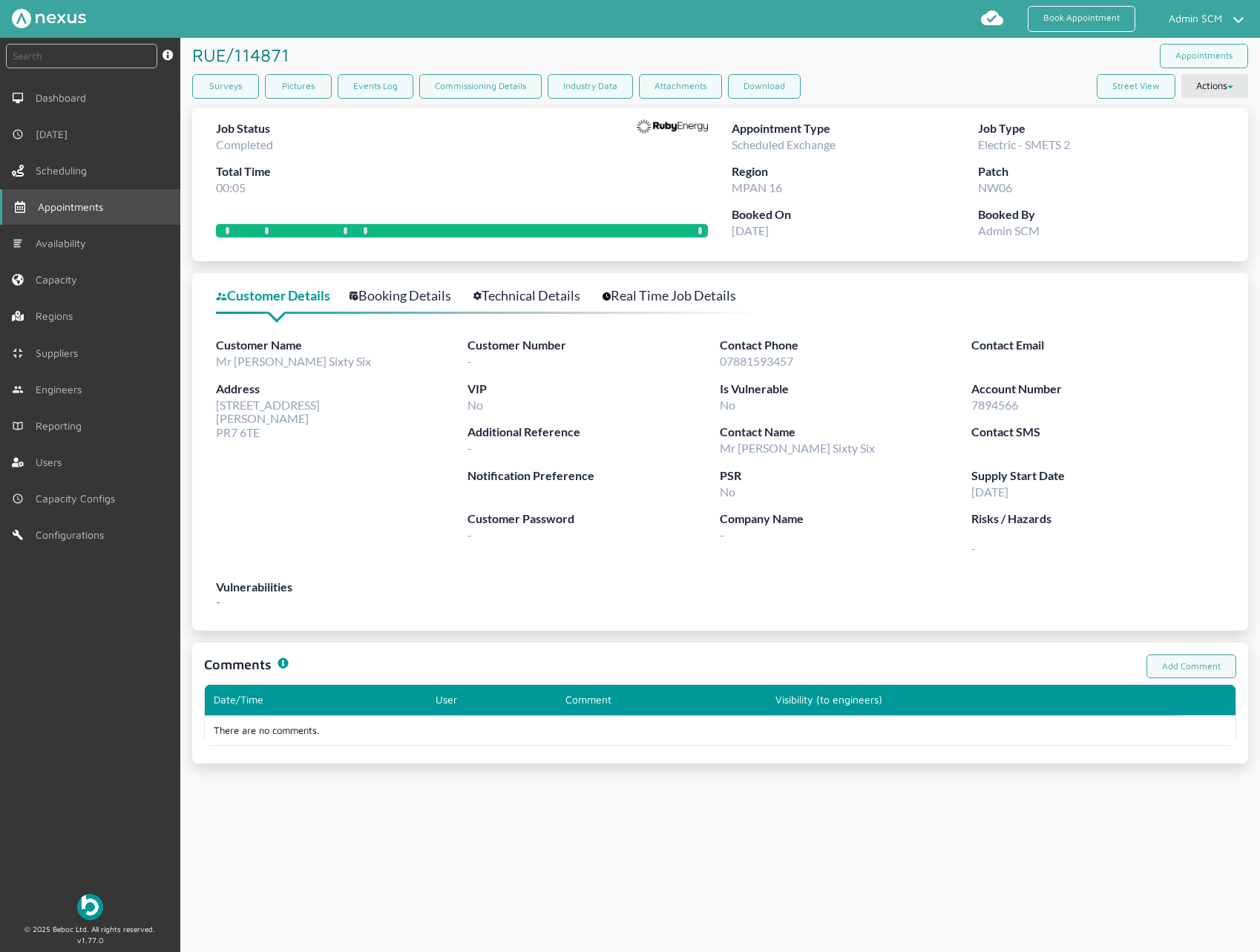
click at [99, 195] on link "Appointments" at bounding box center [90, 207] width 180 height 36
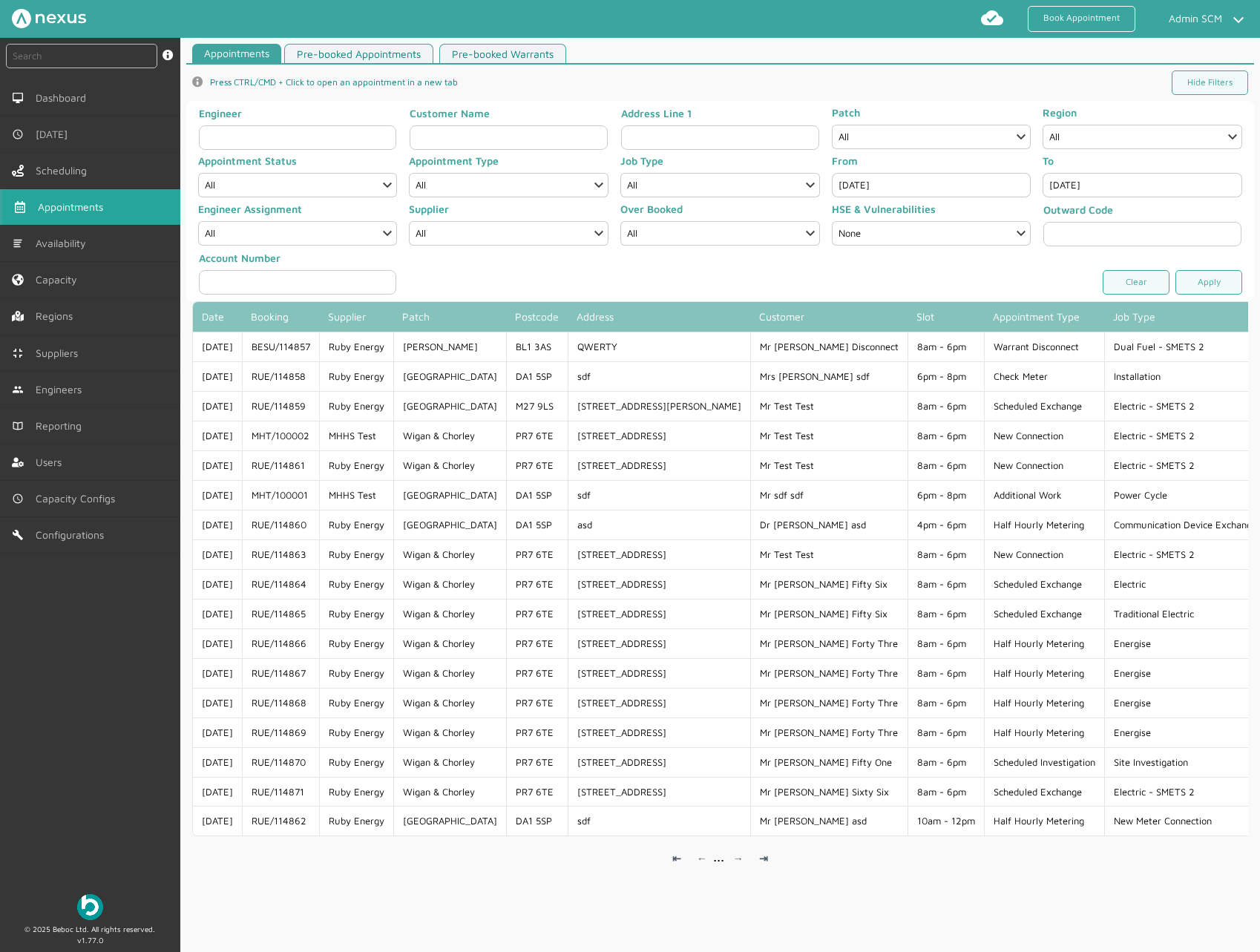
click at [546, 280] on div at bounding box center [719, 274] width 633 height 44
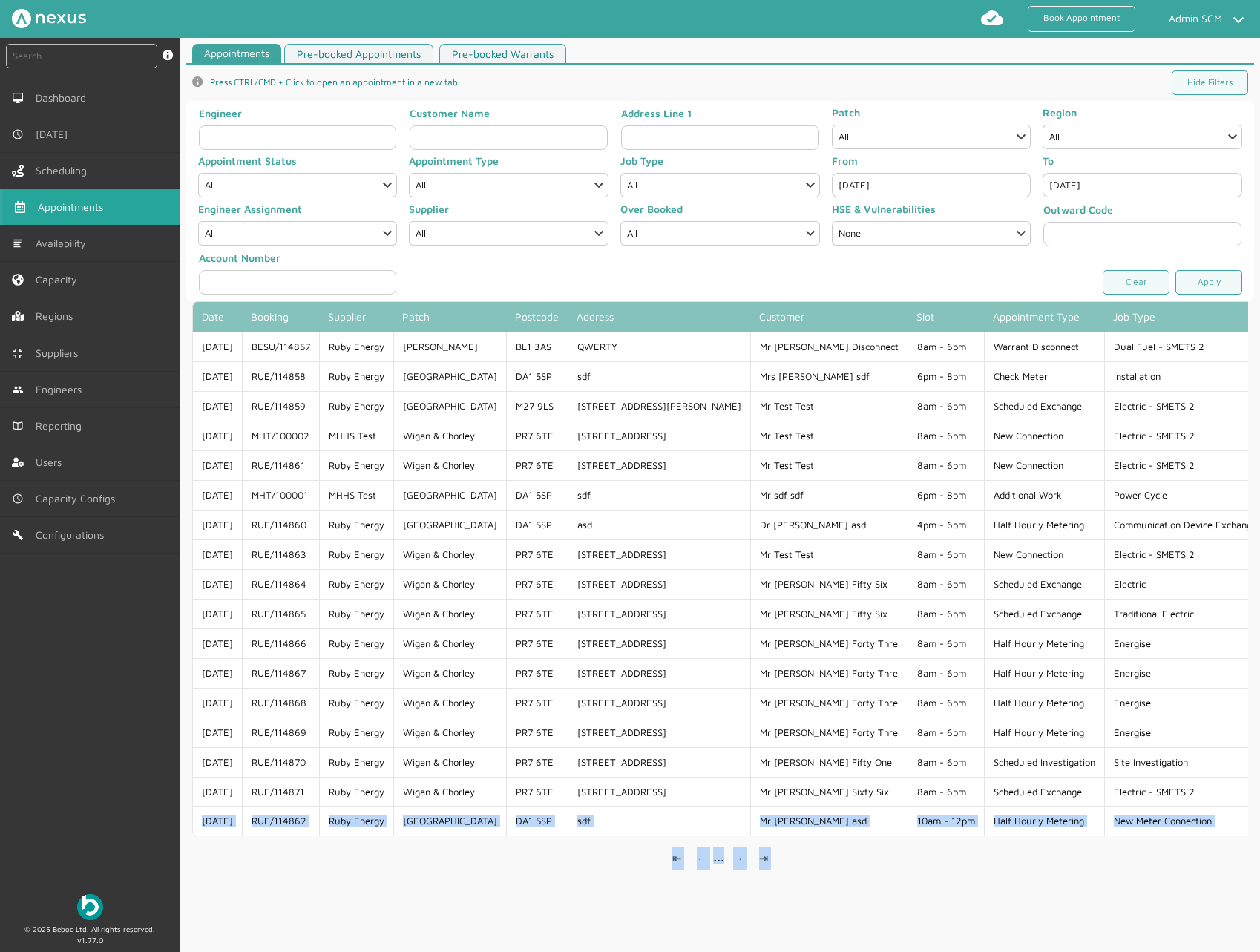
drag, startPoint x: 1122, startPoint y: 795, endPoint x: 698, endPoint y: 900, distance: 436.8
click at [667, 898] on div "Appointments Pre-booked Appointments Pre-booked Warrants info icon Press CTRL/C…" at bounding box center [720, 501] width 1080 height 915
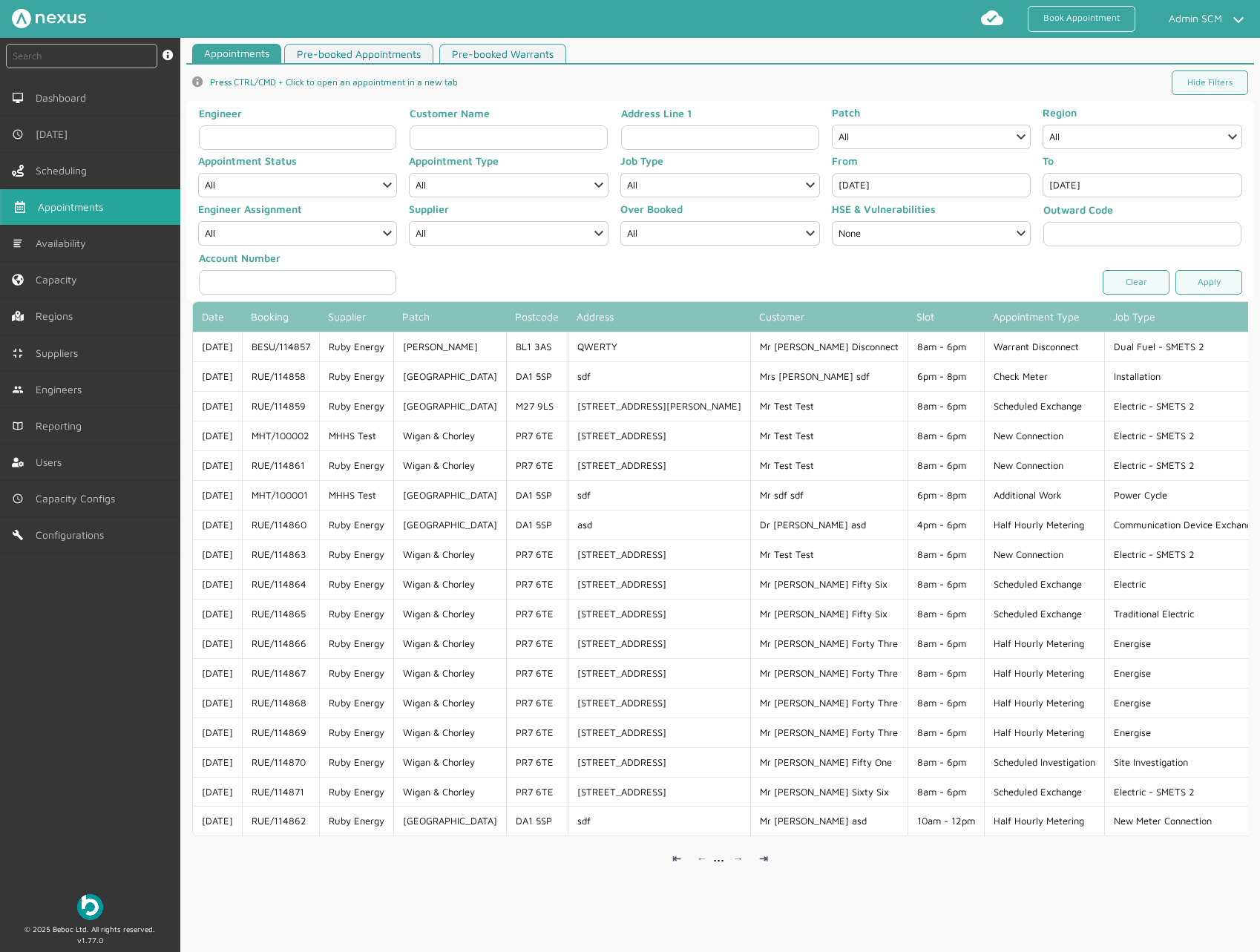
click at [868, 904] on div "Appointments Pre-booked Appointments Pre-booked Warrants info icon Press CTRL/C…" at bounding box center [720, 501] width 1080 height 915
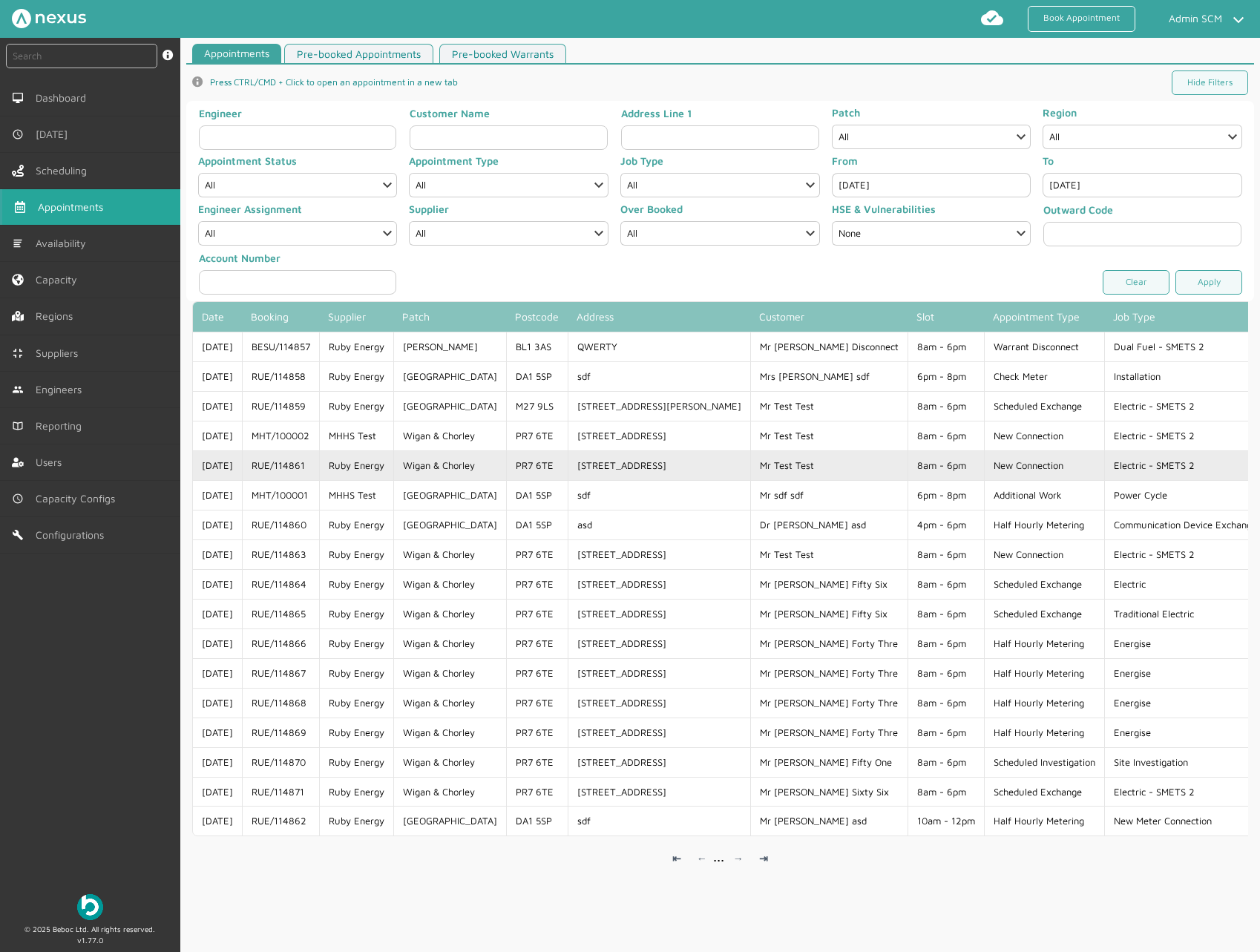
drag, startPoint x: 326, startPoint y: 466, endPoint x: 266, endPoint y: 463, distance: 60.1
click at [266, 463] on td "RUE/114861" at bounding box center [280, 465] width 77 height 29
copy td "RUE/114861"
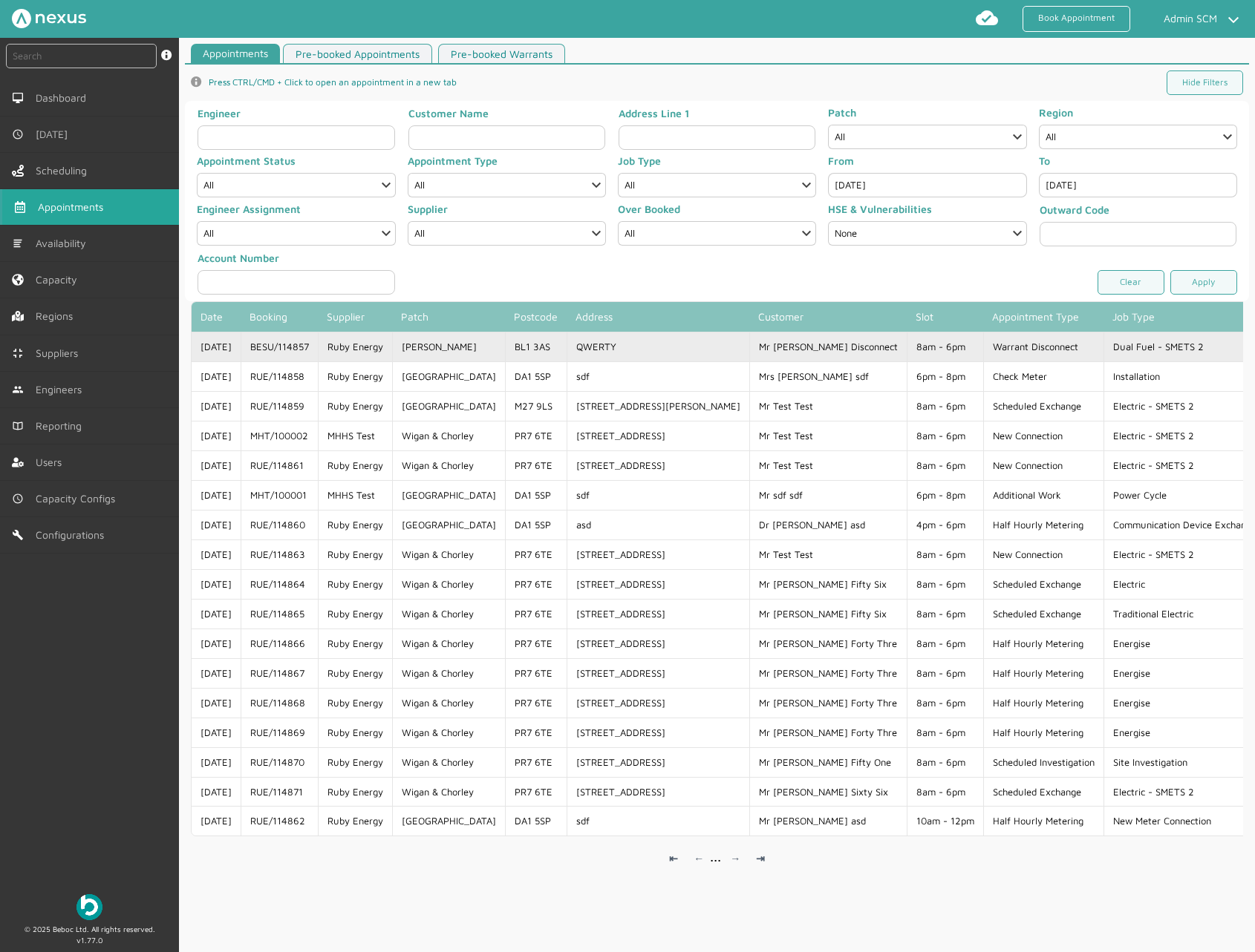
click at [375, 349] on td "Ruby Energy" at bounding box center [355, 346] width 74 height 29
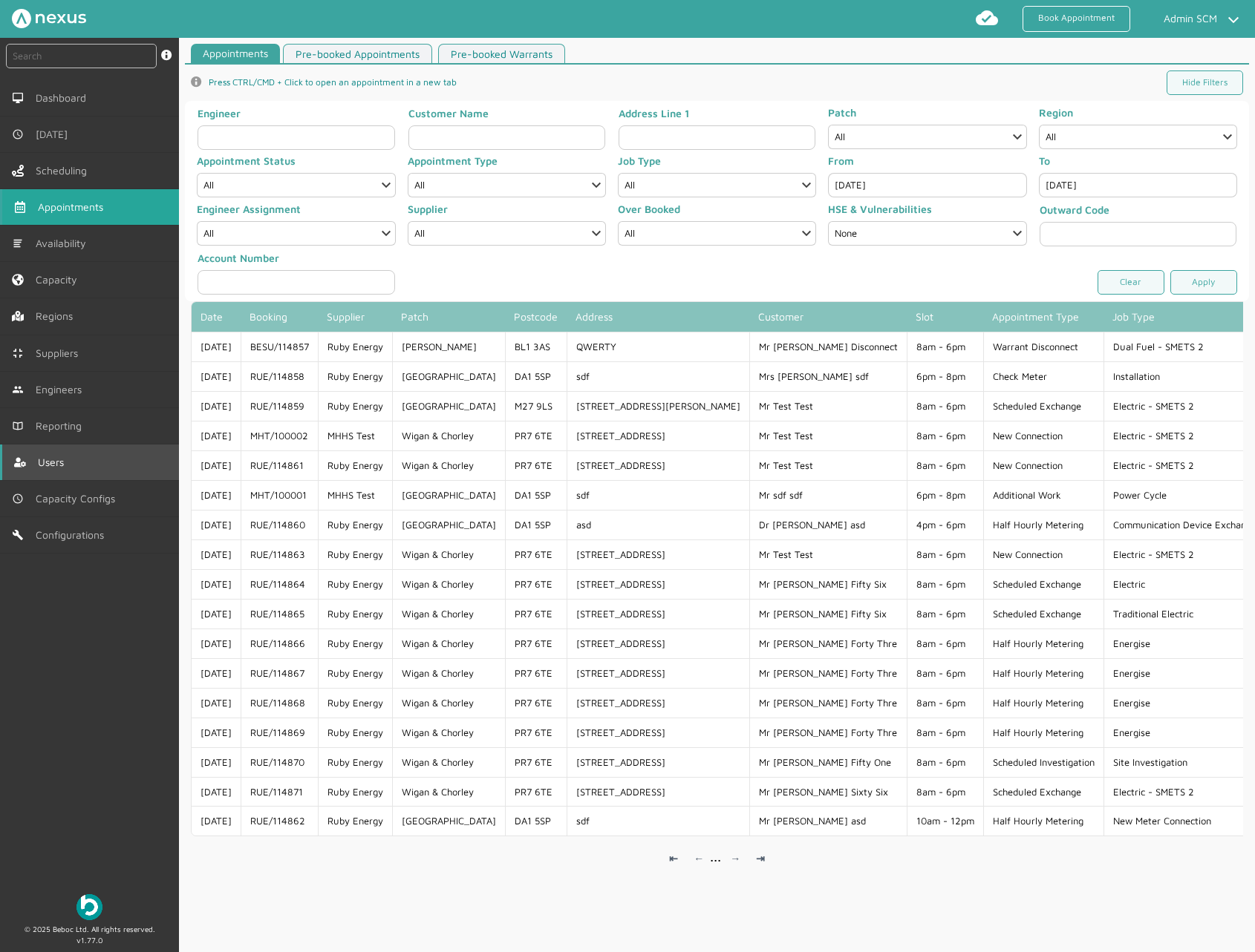
click at [103, 476] on link "Users" at bounding box center [89, 462] width 179 height 36
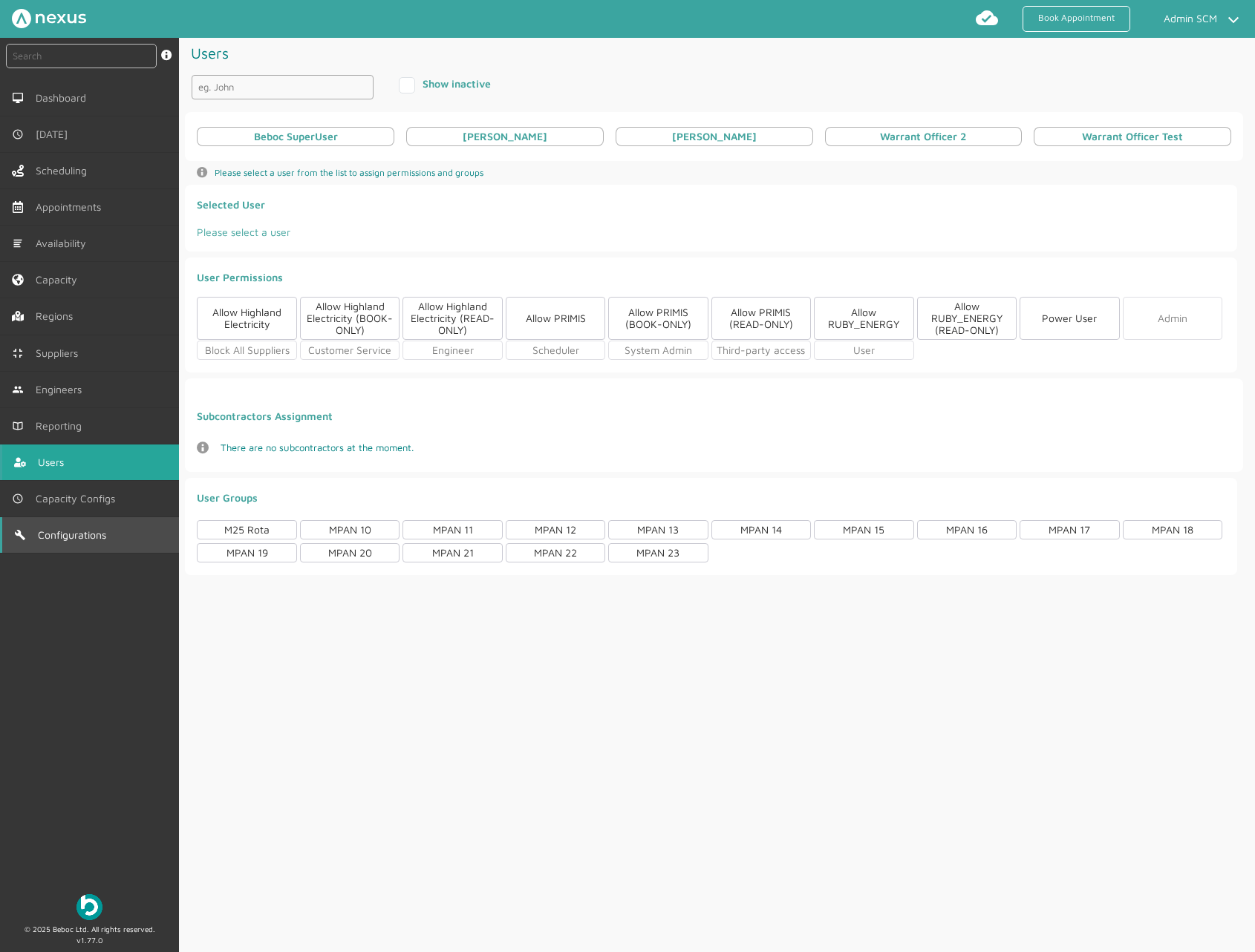
click at [74, 534] on span "Configurations" at bounding box center [74, 535] width 74 height 12
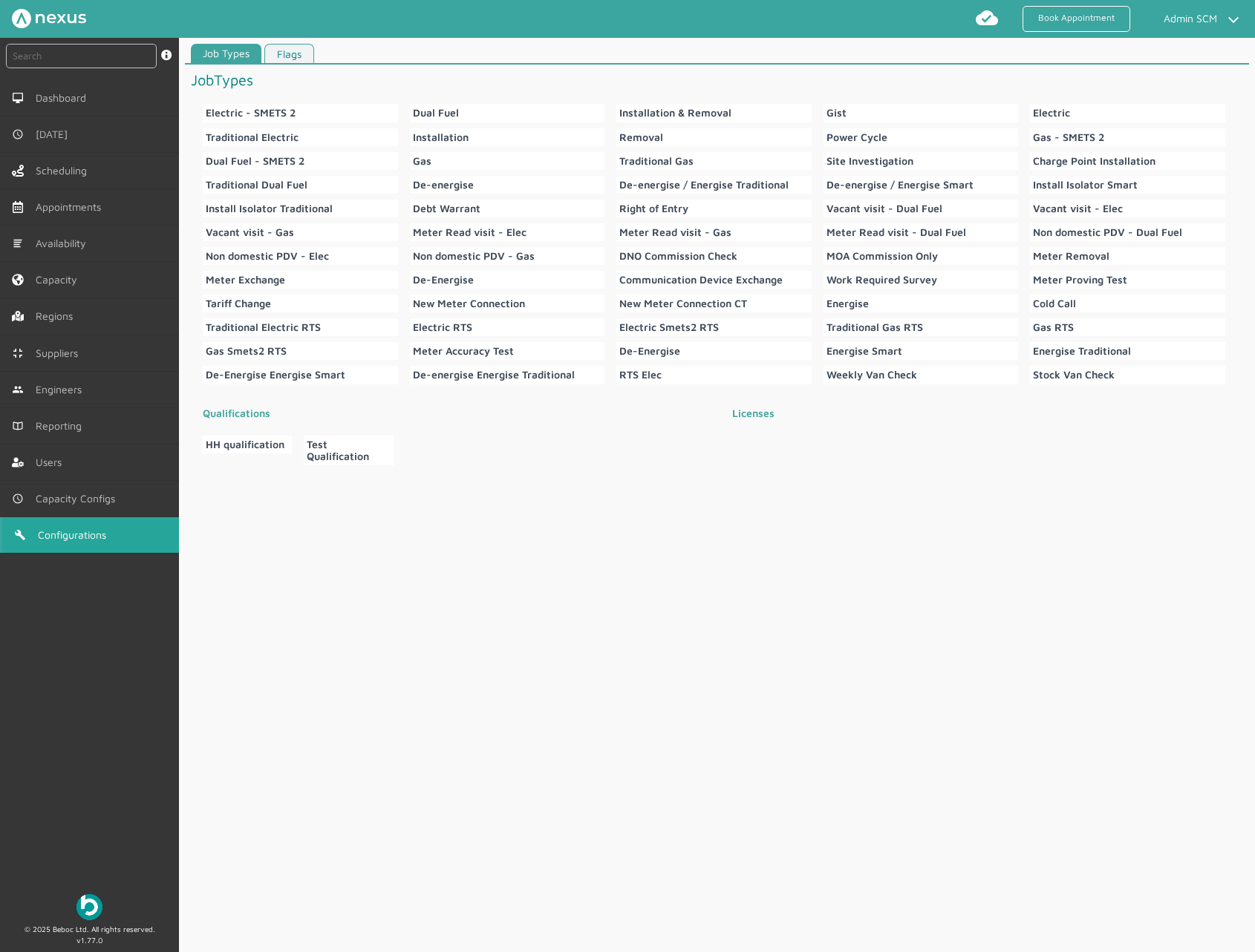
click at [294, 45] on link "Flags" at bounding box center [289, 54] width 50 height 20
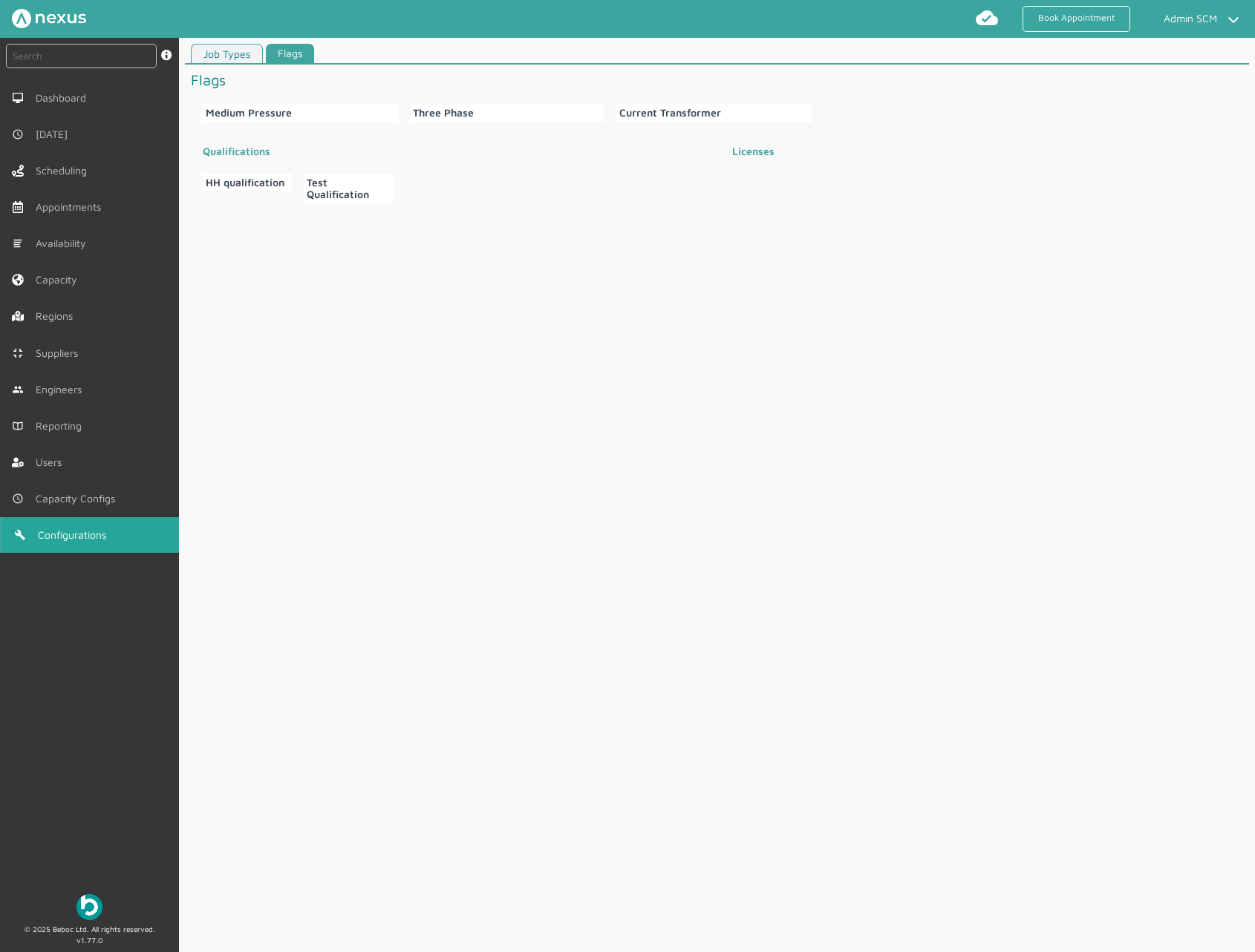
click at [222, 51] on link "Job Types" at bounding box center [227, 54] width 72 height 20
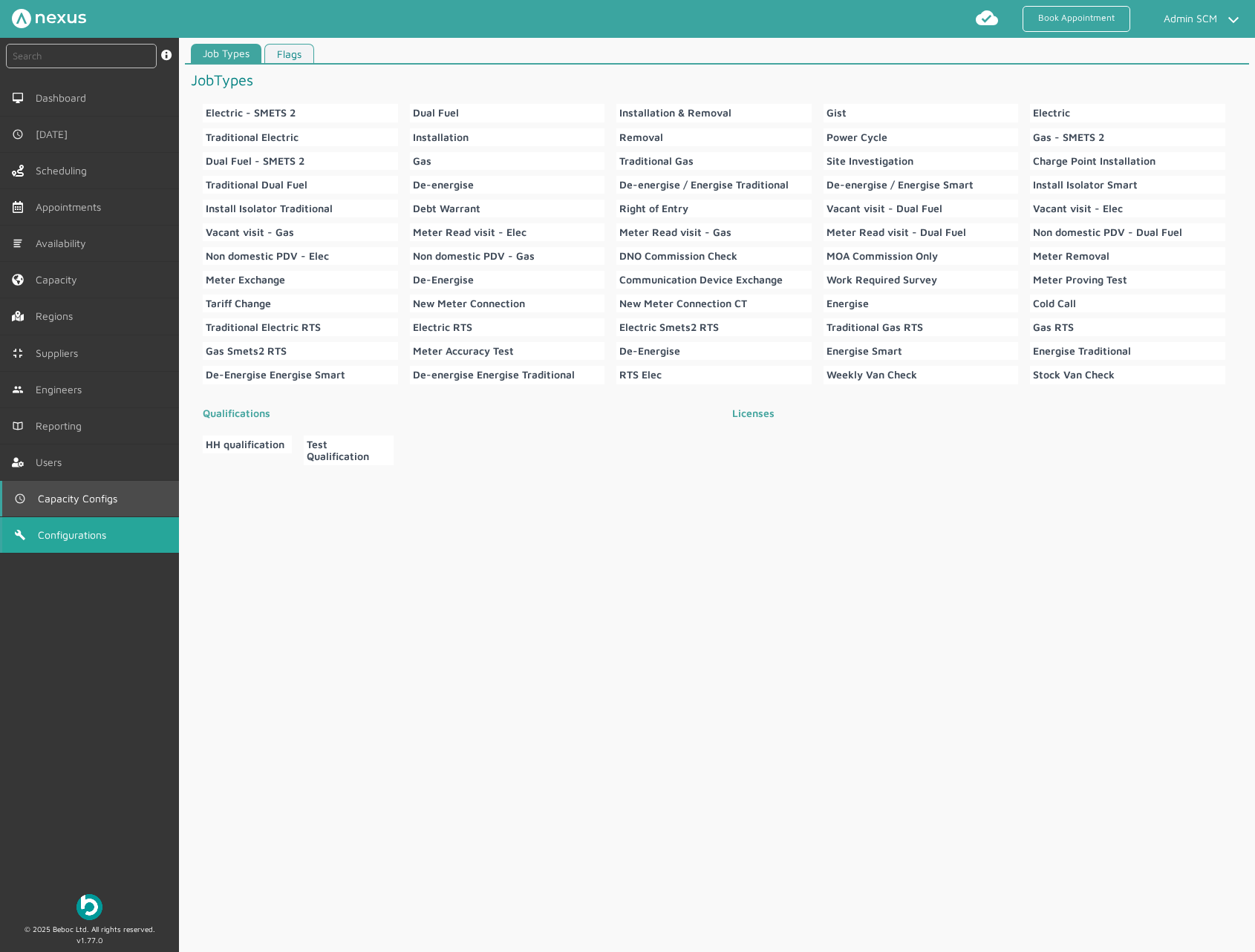
click at [93, 482] on link "Capacity Configs" at bounding box center [89, 499] width 179 height 36
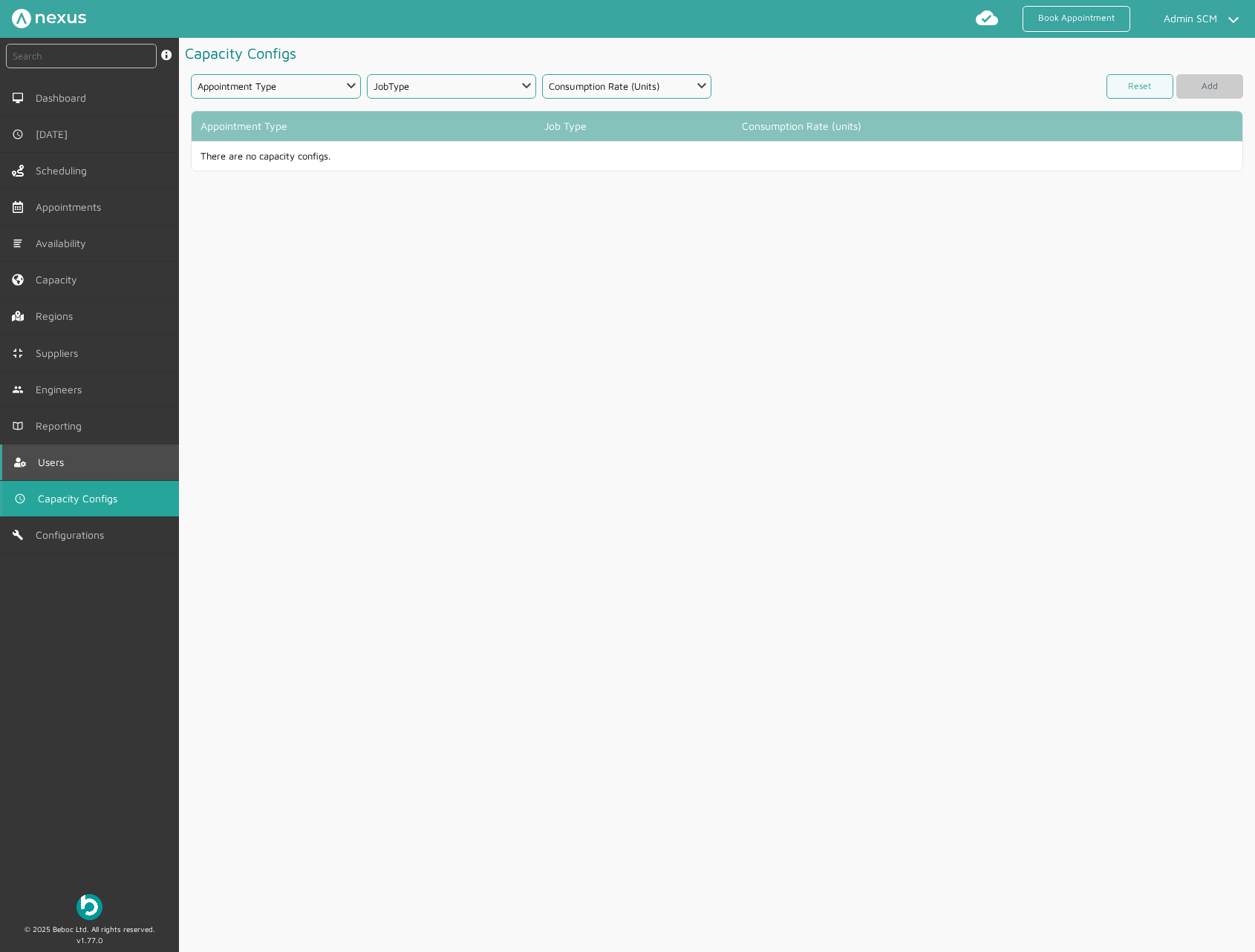
click at [94, 468] on link "Users" at bounding box center [89, 462] width 179 height 36
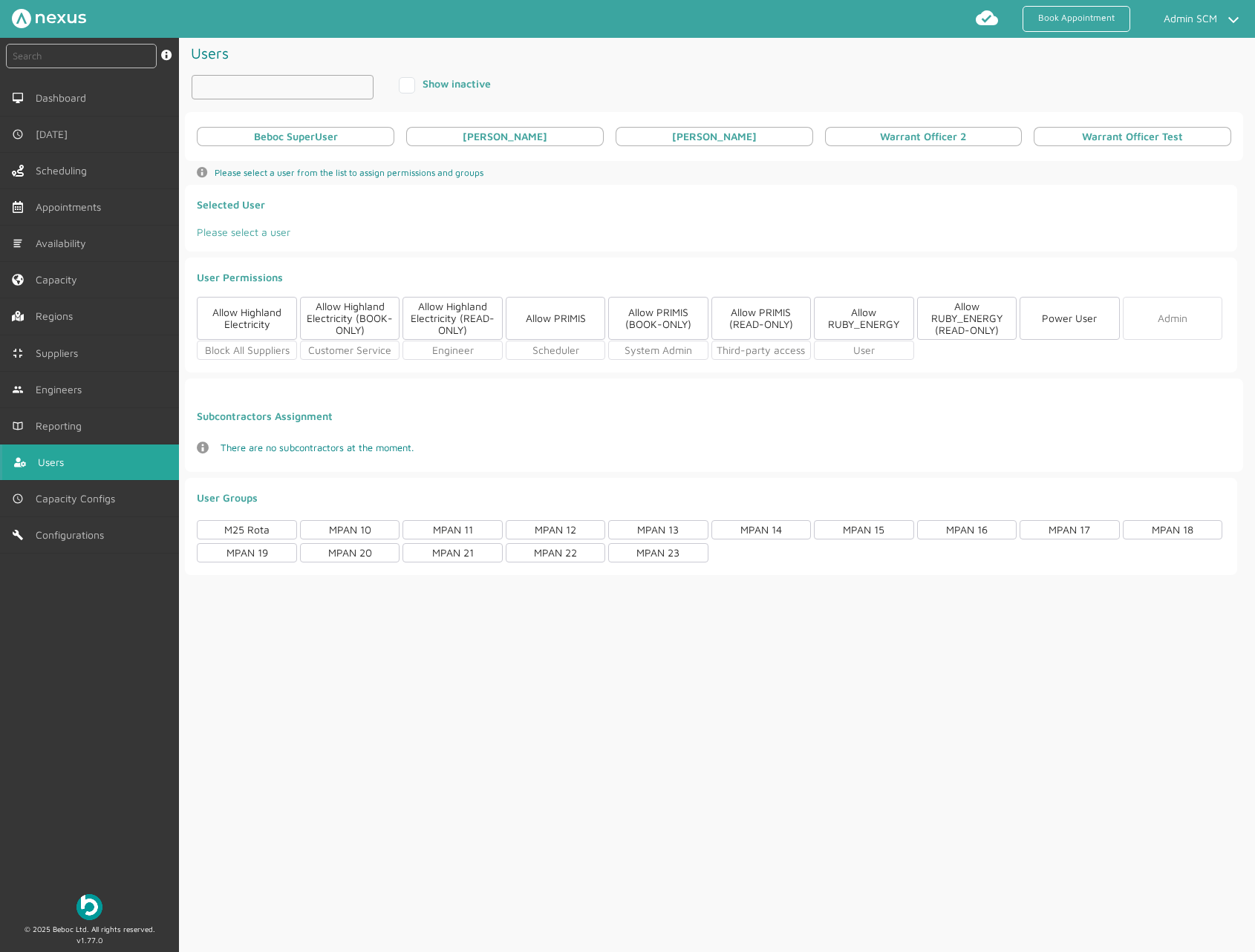
click at [262, 83] on input "text" at bounding box center [282, 87] width 182 height 24
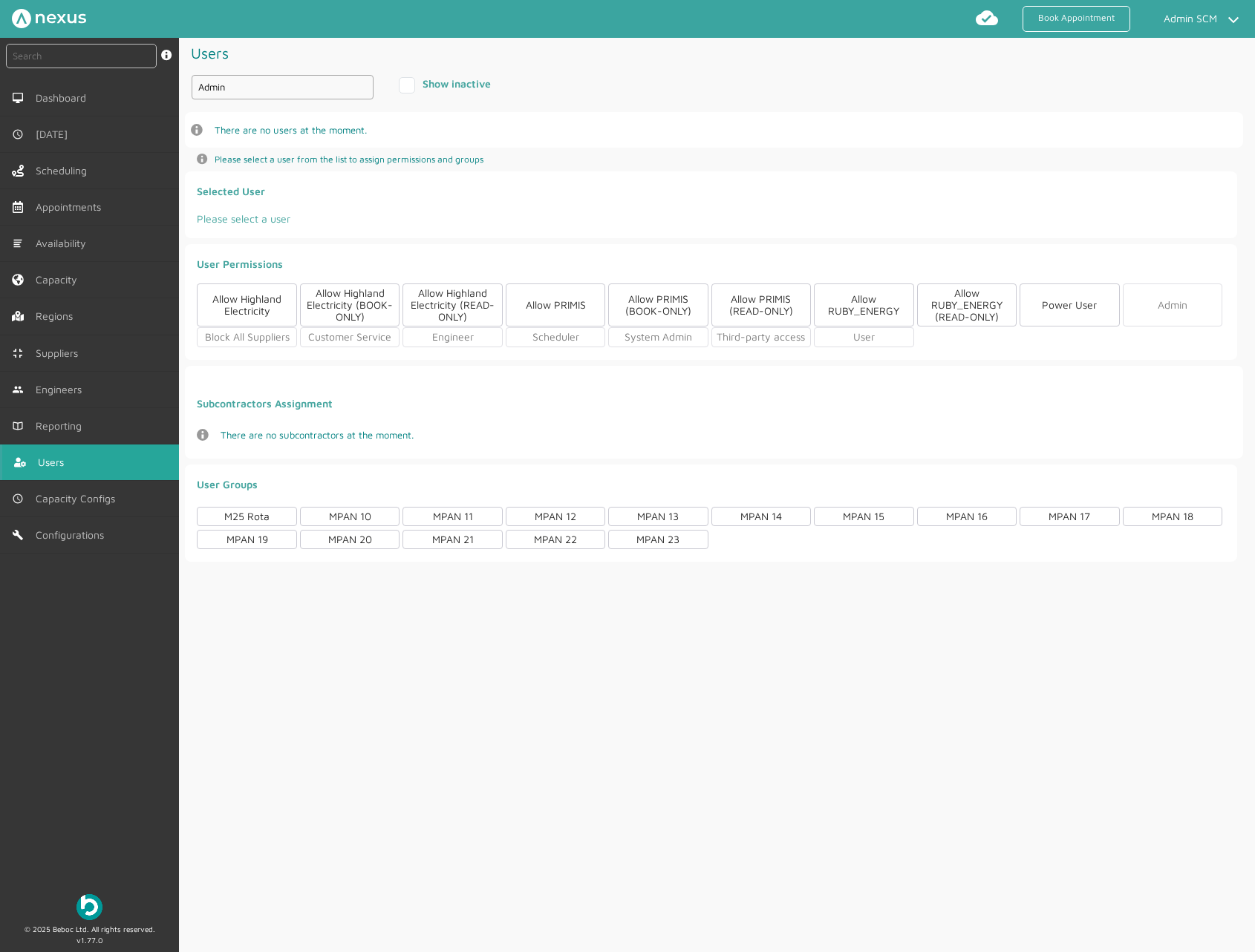
type input "Admin"
click at [637, 117] on div "info icon There are no users at the moment." at bounding box center [714, 130] width 1058 height 36
click at [271, 157] on span "Please select a user from the list to assign permissions and groups" at bounding box center [349, 159] width 269 height 12
click at [275, 219] on label "Please select a user" at bounding box center [450, 218] width 508 height 15
drag, startPoint x: 258, startPoint y: 88, endPoint x: 67, endPoint y: 84, distance: 191.0
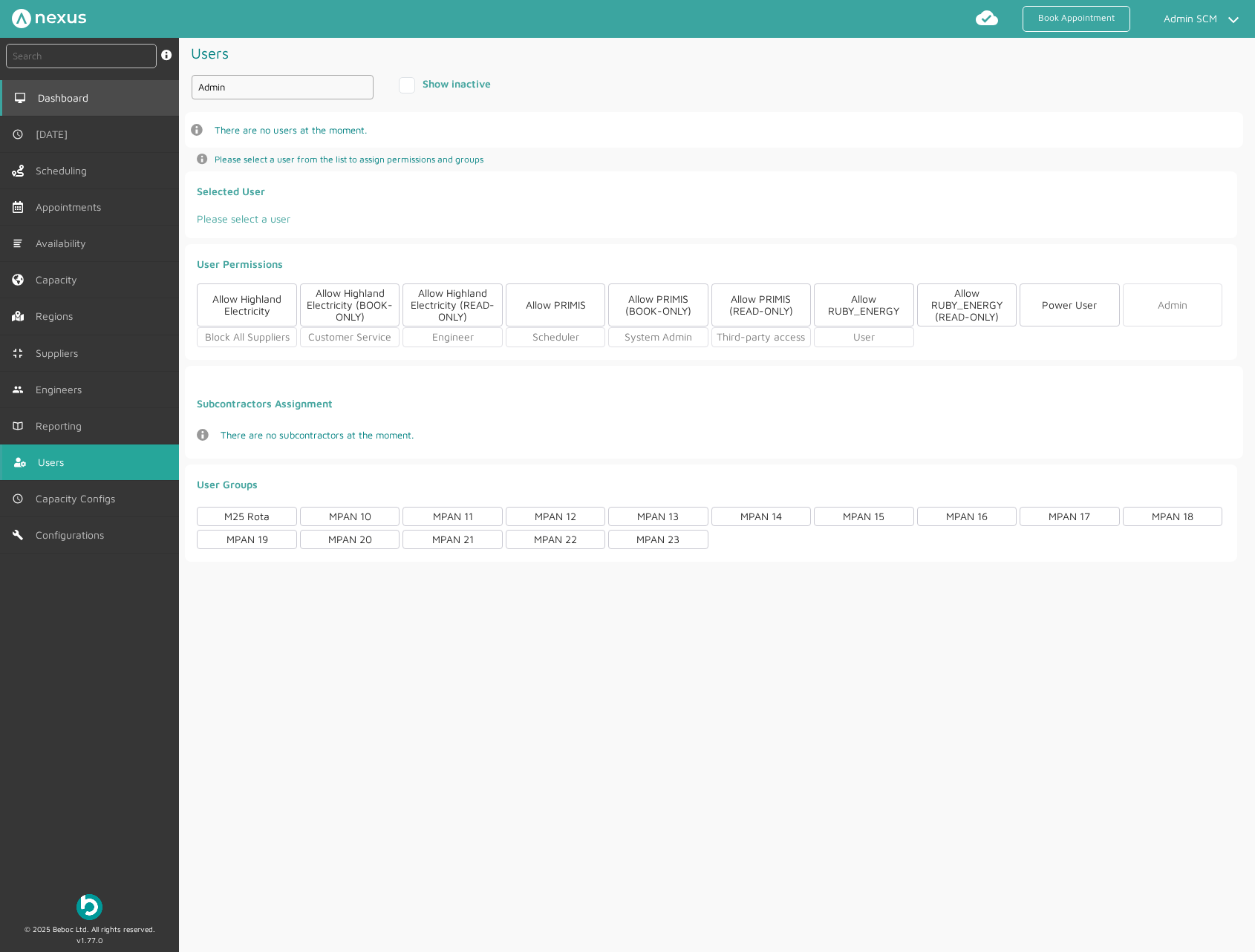
click at [67, 84] on div "instant search Search by: Booking Reference, Customer Number, Account Number, M…" at bounding box center [627, 495] width 1255 height 915
click at [407, 84] on label "Show inactive" at bounding box center [444, 83] width 92 height 12
click at [407, 84] on input "Show inactive" at bounding box center [404, 82] width 10 height 10
click at [407, 84] on label "Show inactive" at bounding box center [444, 83] width 92 height 12
click at [407, 84] on input "Show inactive" at bounding box center [404, 82] width 10 height 10
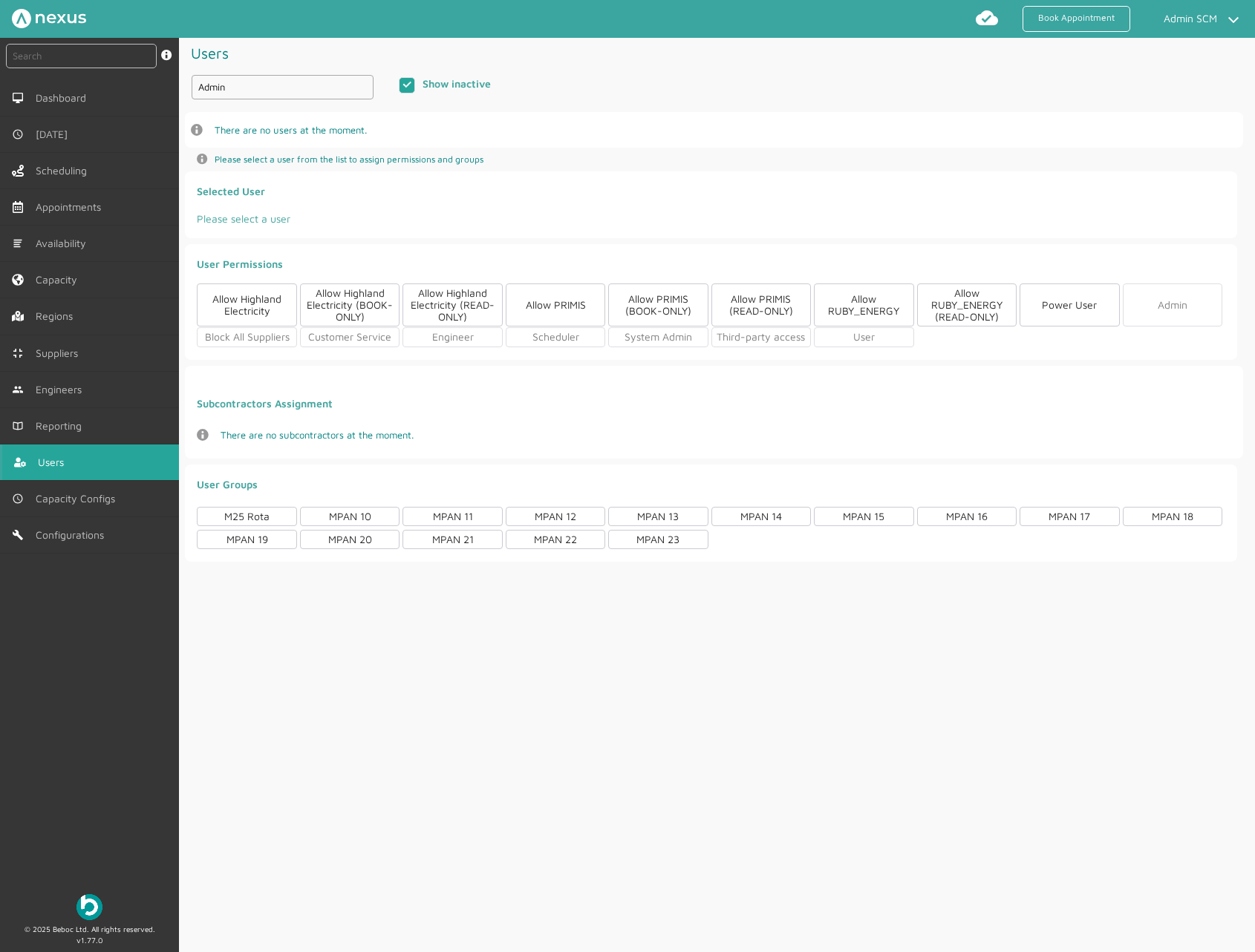
checkbox input "false"
drag, startPoint x: 292, startPoint y: 87, endPoint x: 65, endPoint y: 83, distance: 227.0
click at [65, 83] on div "instant search Search by: Booking Reference, Customer Number, Account Number, M…" at bounding box center [627, 495] width 1255 height 915
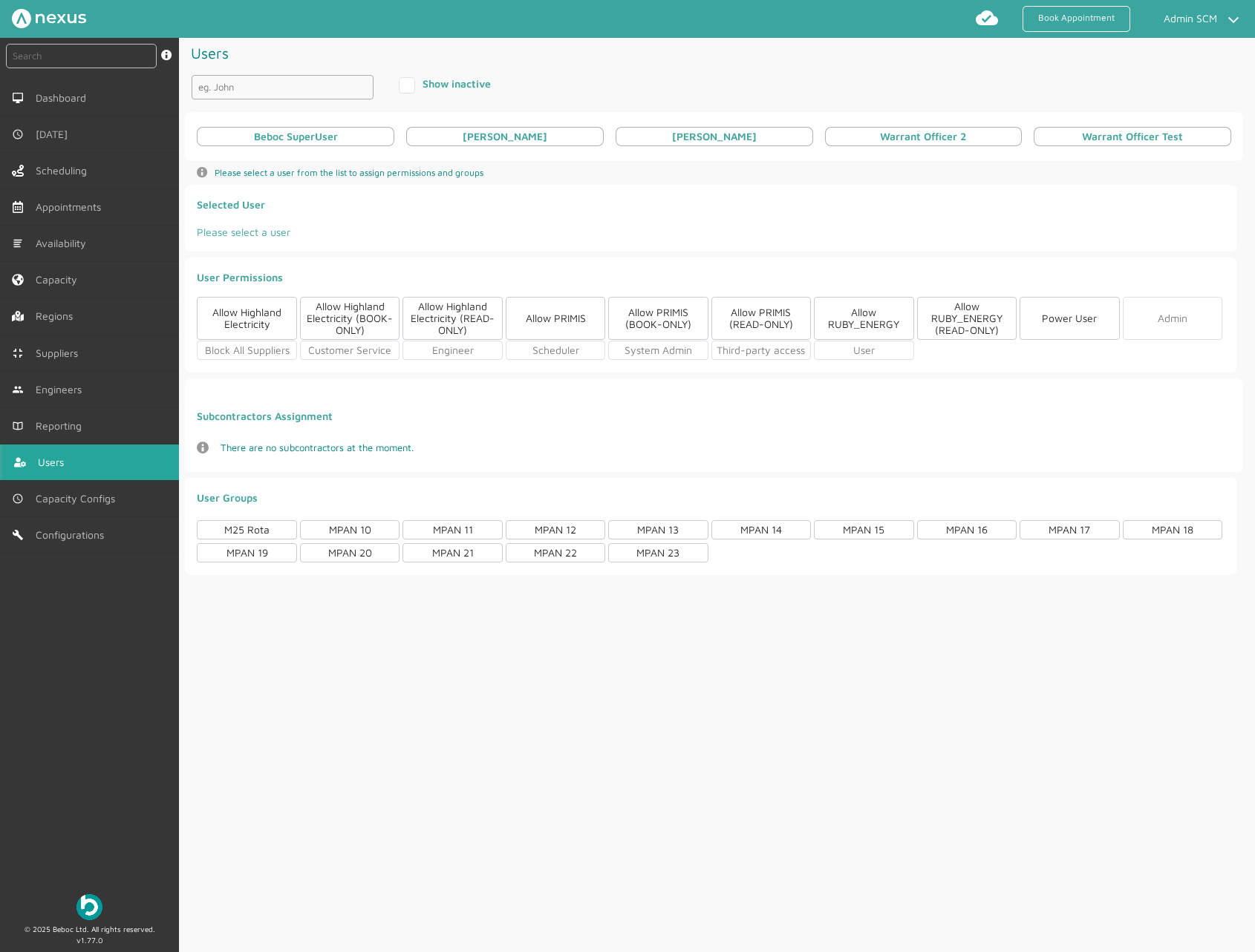
click at [495, 235] on label "Please select a user" at bounding box center [450, 231] width 508 height 15
click at [294, 138] on div "Beboc SuperUser" at bounding box center [295, 136] width 84 height 12
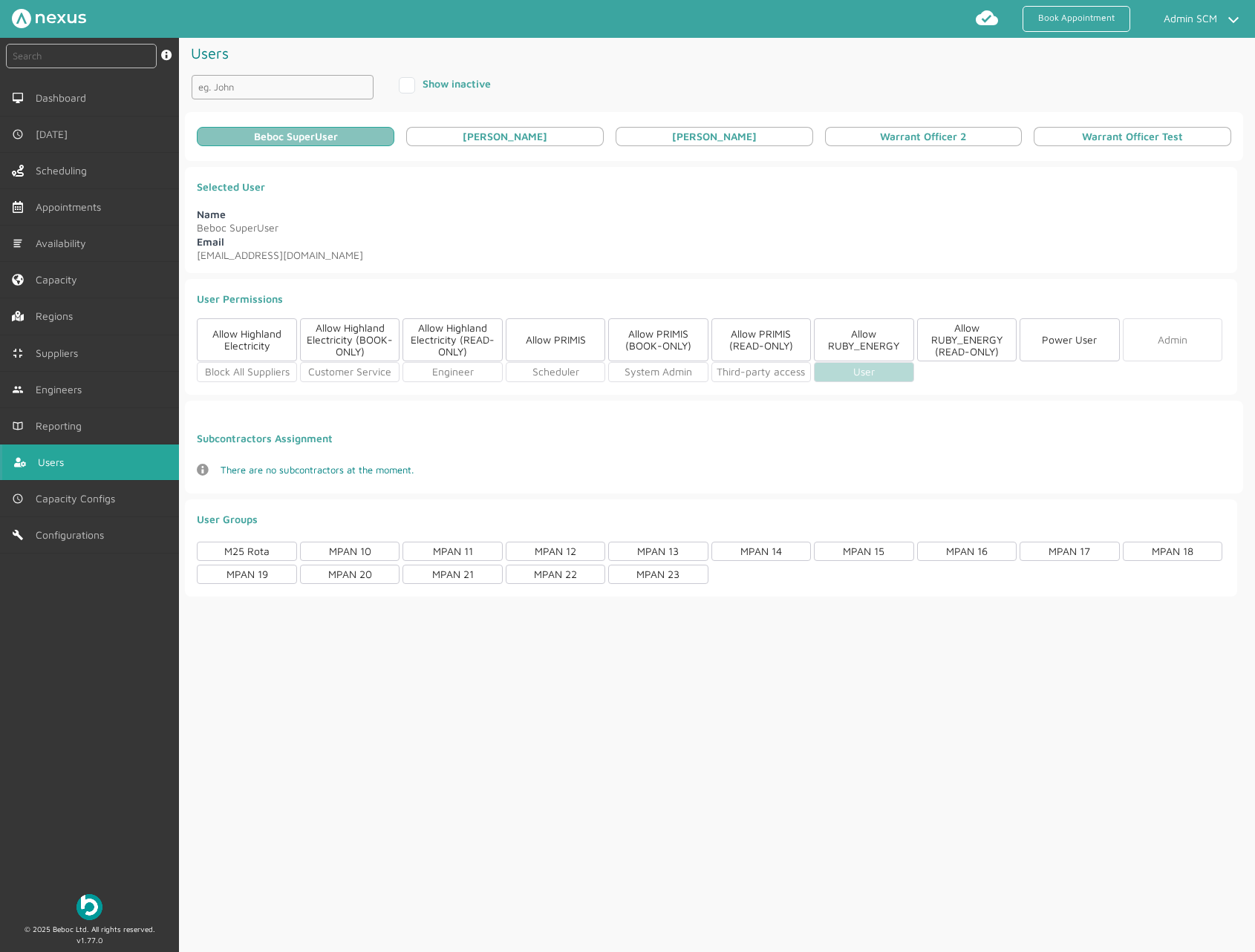
click at [277, 129] on div "Beboc SuperUser" at bounding box center [295, 137] width 197 height 20
click at [400, 86] on label "Show inactive" at bounding box center [444, 83] width 92 height 12
click at [400, 86] on input "Show inactive" at bounding box center [404, 82] width 10 height 10
click at [400, 85] on label "Show inactive" at bounding box center [444, 83] width 92 height 12
click at [400, 85] on input "Show inactive" at bounding box center [404, 82] width 10 height 10
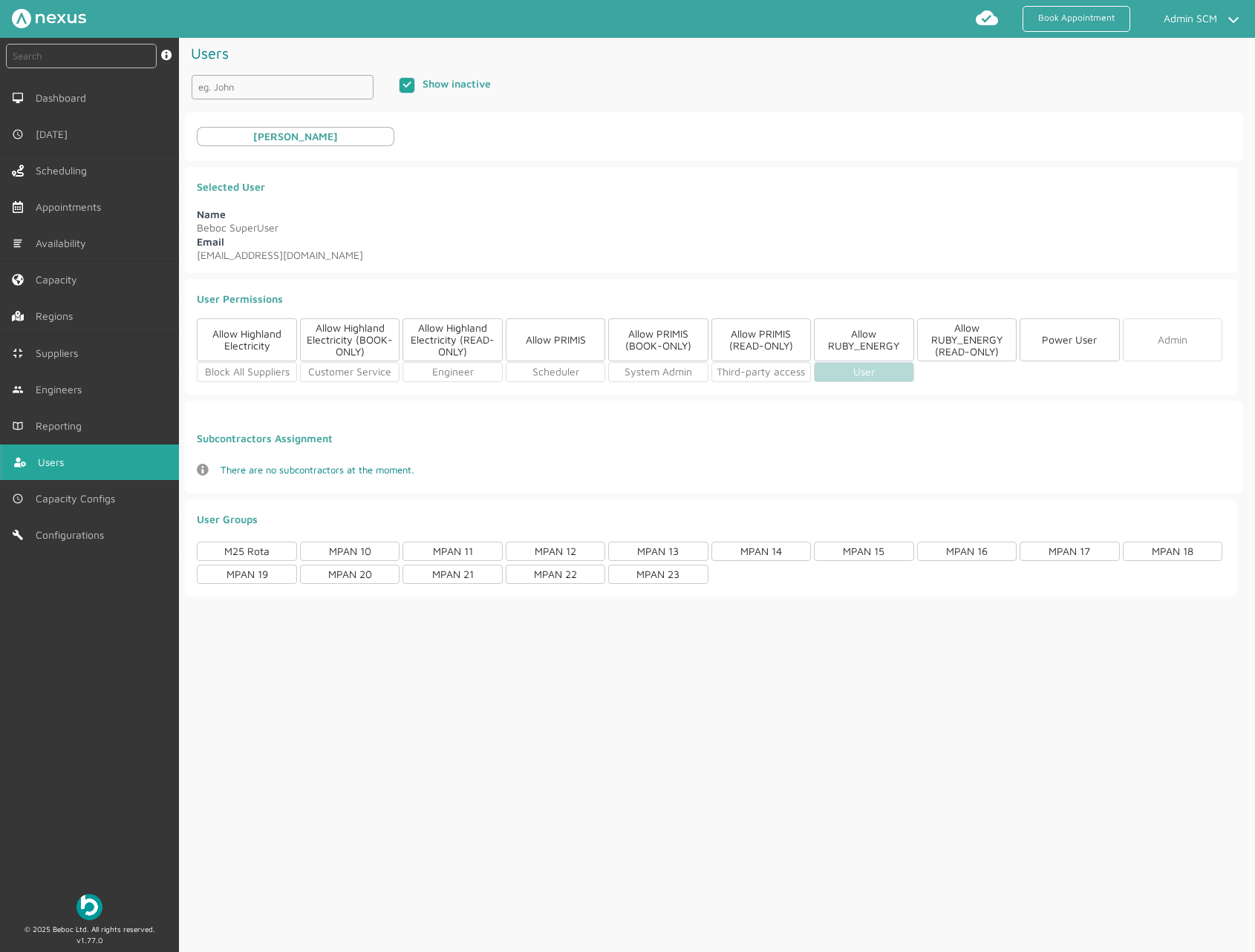
checkbox input "false"
drag, startPoint x: 1201, startPoint y: 86, endPoint x: 1188, endPoint y: 219, distance: 133.6
click at [1188, 219] on div "Book Appointment Admin SCM My profile Return to Hub Logout instant search Searc…" at bounding box center [627, 479] width 1255 height 959
click at [1095, 85] on div "Show inactive Beboc SuperUser [PERSON_NAME] [PERSON_NAME] Warrant Officer 2 War…" at bounding box center [714, 115] width 1058 height 93
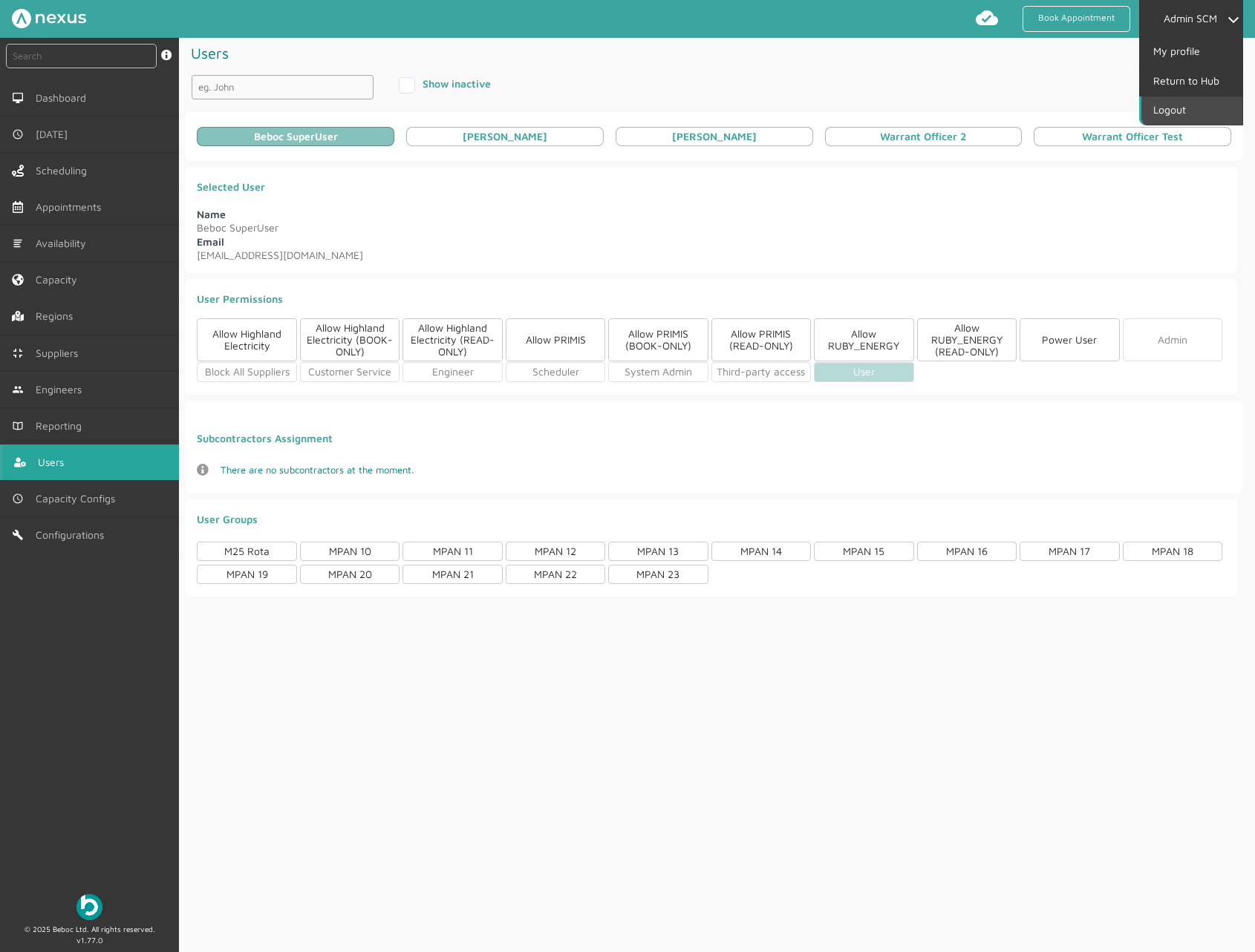
click at [1188, 104] on link "Logout" at bounding box center [1191, 110] width 101 height 29
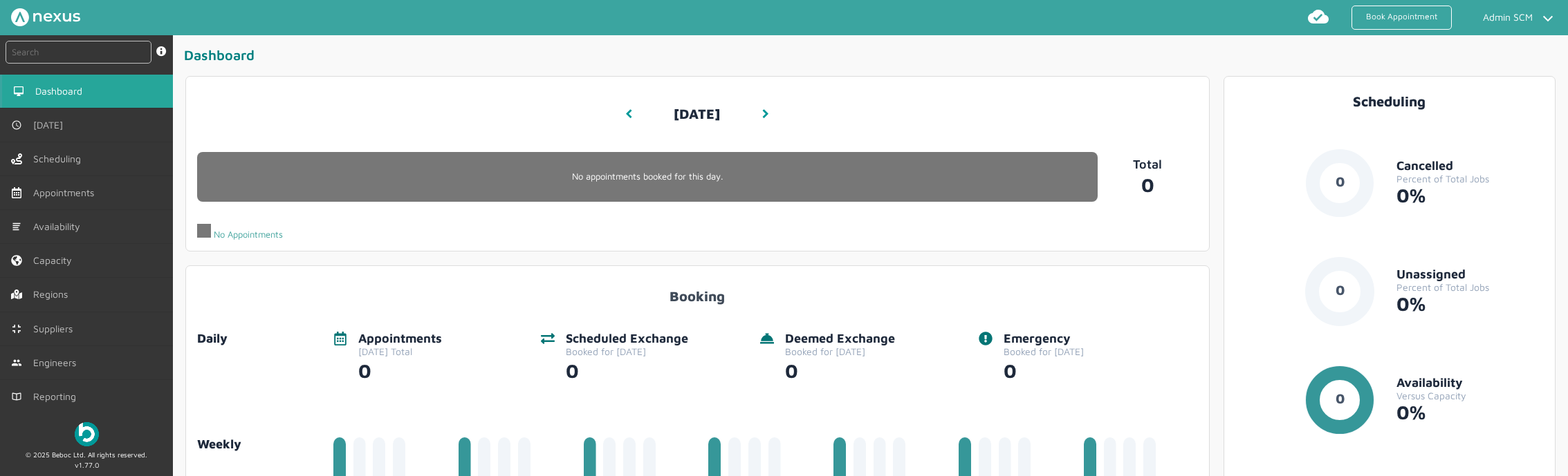
click at [995, 474] on div "Scheduling 0 Cancelled 0 Not Cancelled 0 Cancelled Percent of Total Jobs 0% 0 U…" at bounding box center [1389, 342] width 308 height 507
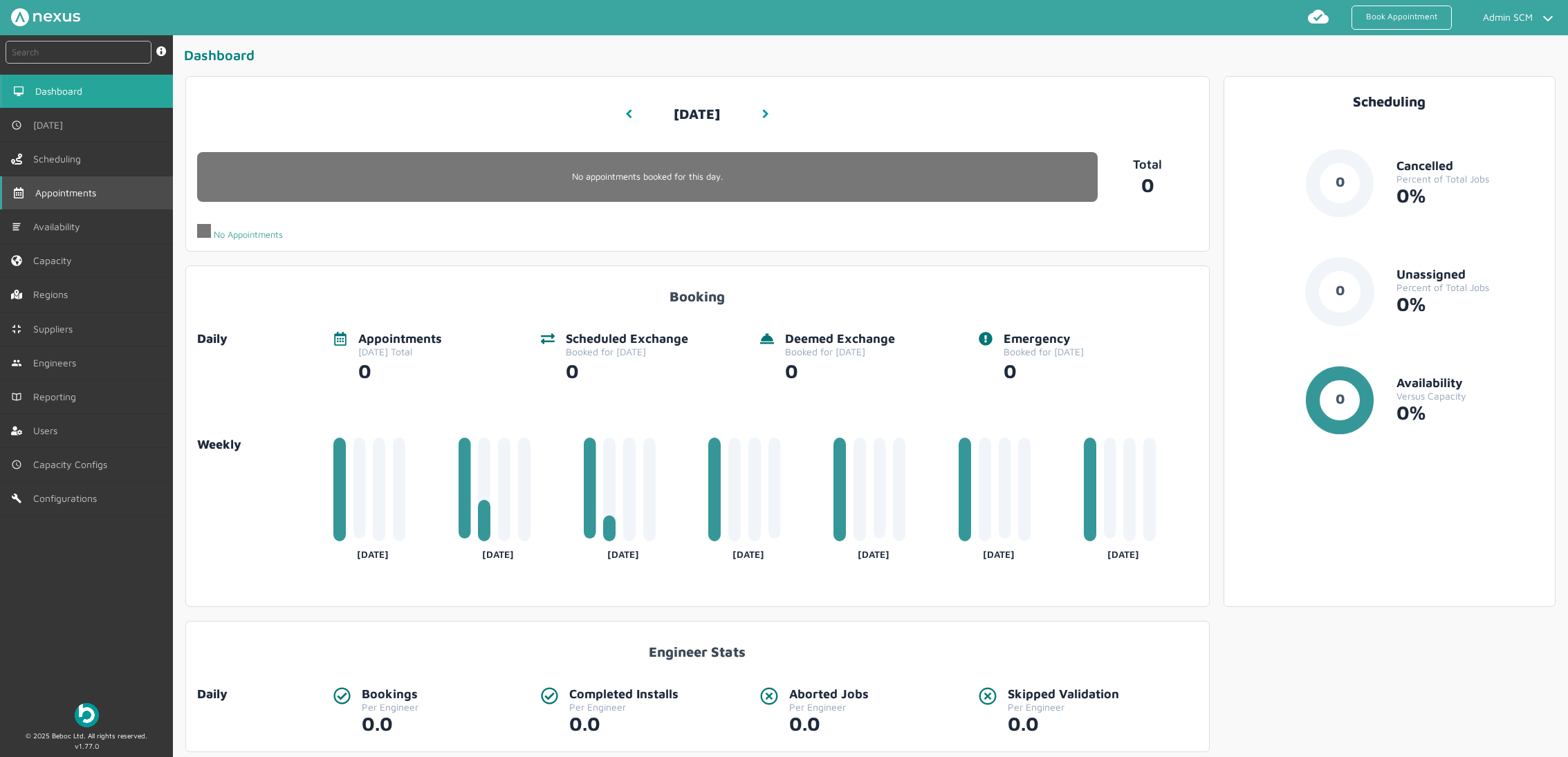
click at [74, 201] on link "Appointments" at bounding box center [87, 193] width 173 height 33
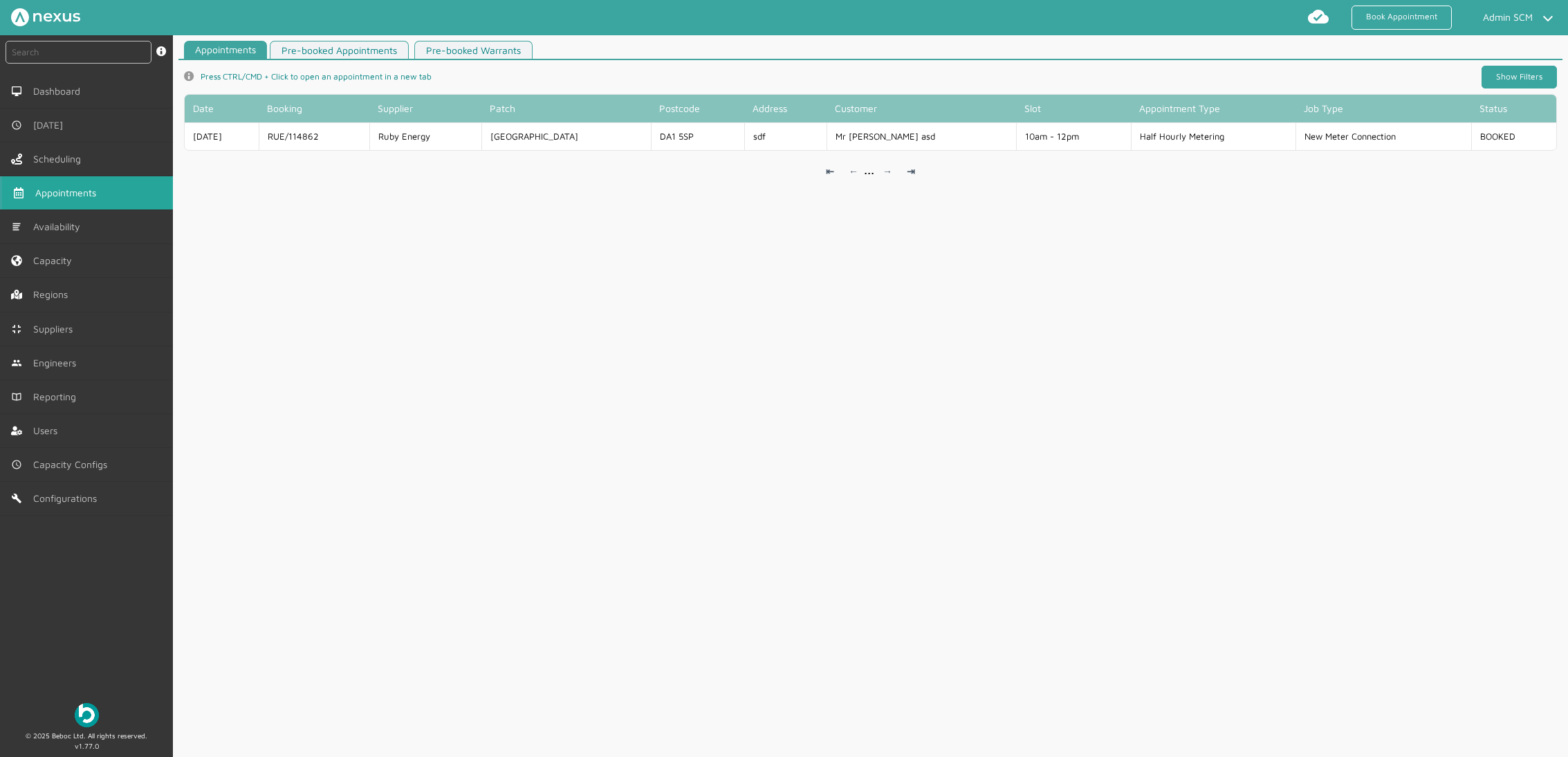
click at [995, 87] on link "Show Filters" at bounding box center [1519, 77] width 75 height 23
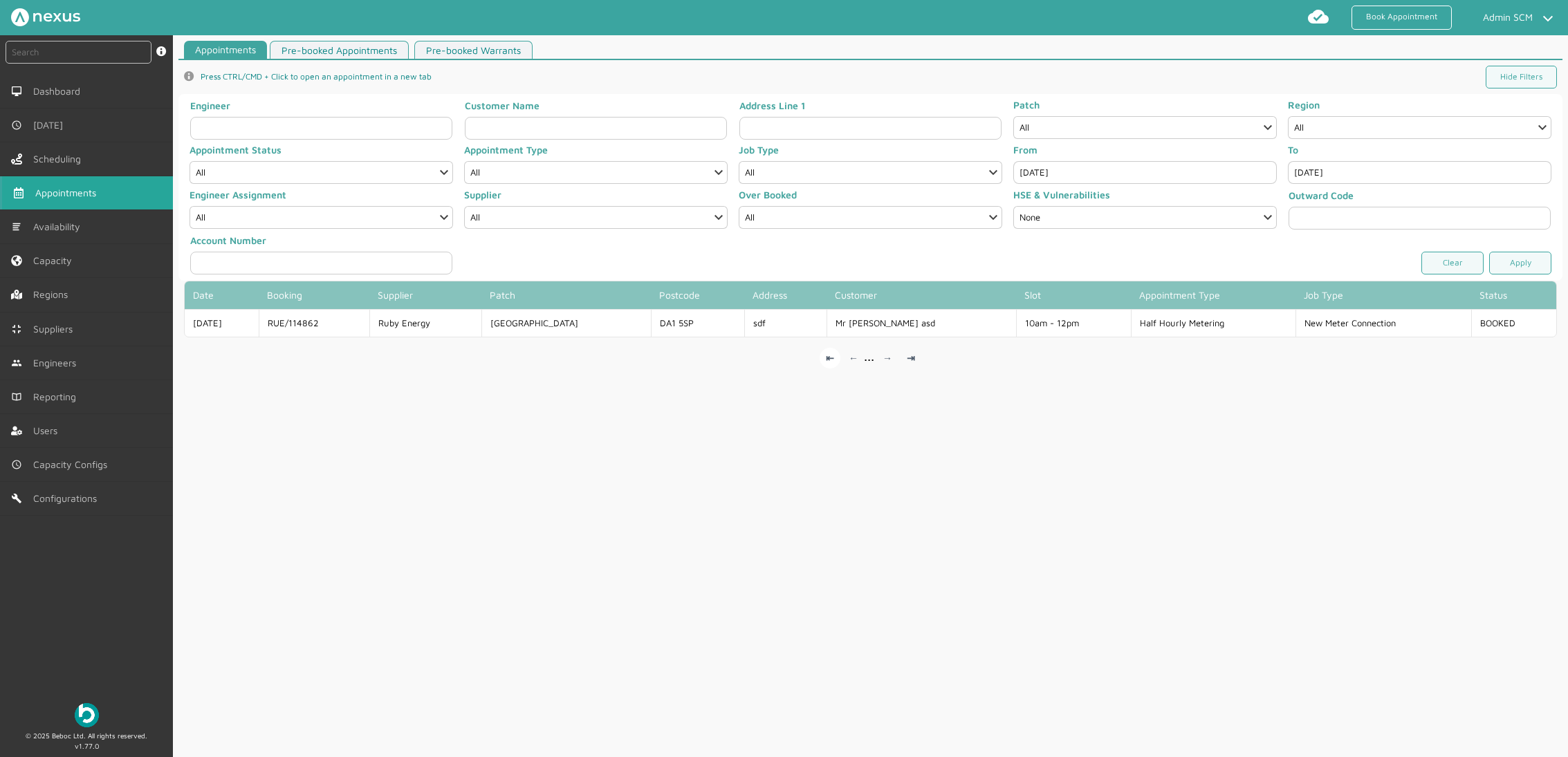
click at [824, 356] on link "⇤" at bounding box center [830, 358] width 21 height 21
click at [995, 175] on input "[DATE]" at bounding box center [1145, 172] width 264 height 23
click at [995, 327] on span "8" at bounding box center [1057, 325] width 25 height 25
type input "[DATE]"
click at [995, 266] on link "Apply" at bounding box center [1520, 263] width 62 height 23
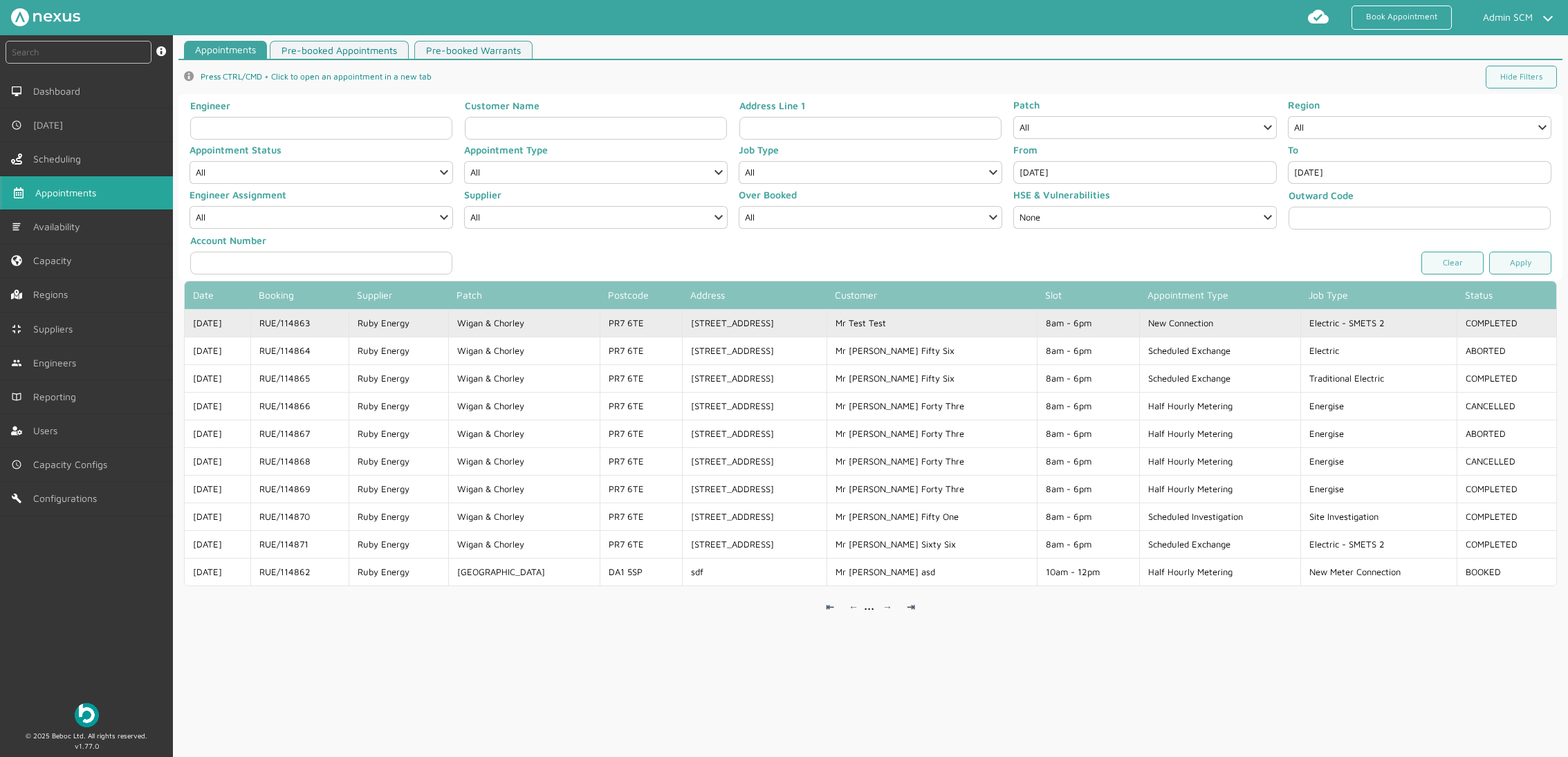
click at [995, 323] on td "New Connection" at bounding box center [1219, 323] width 161 height 27
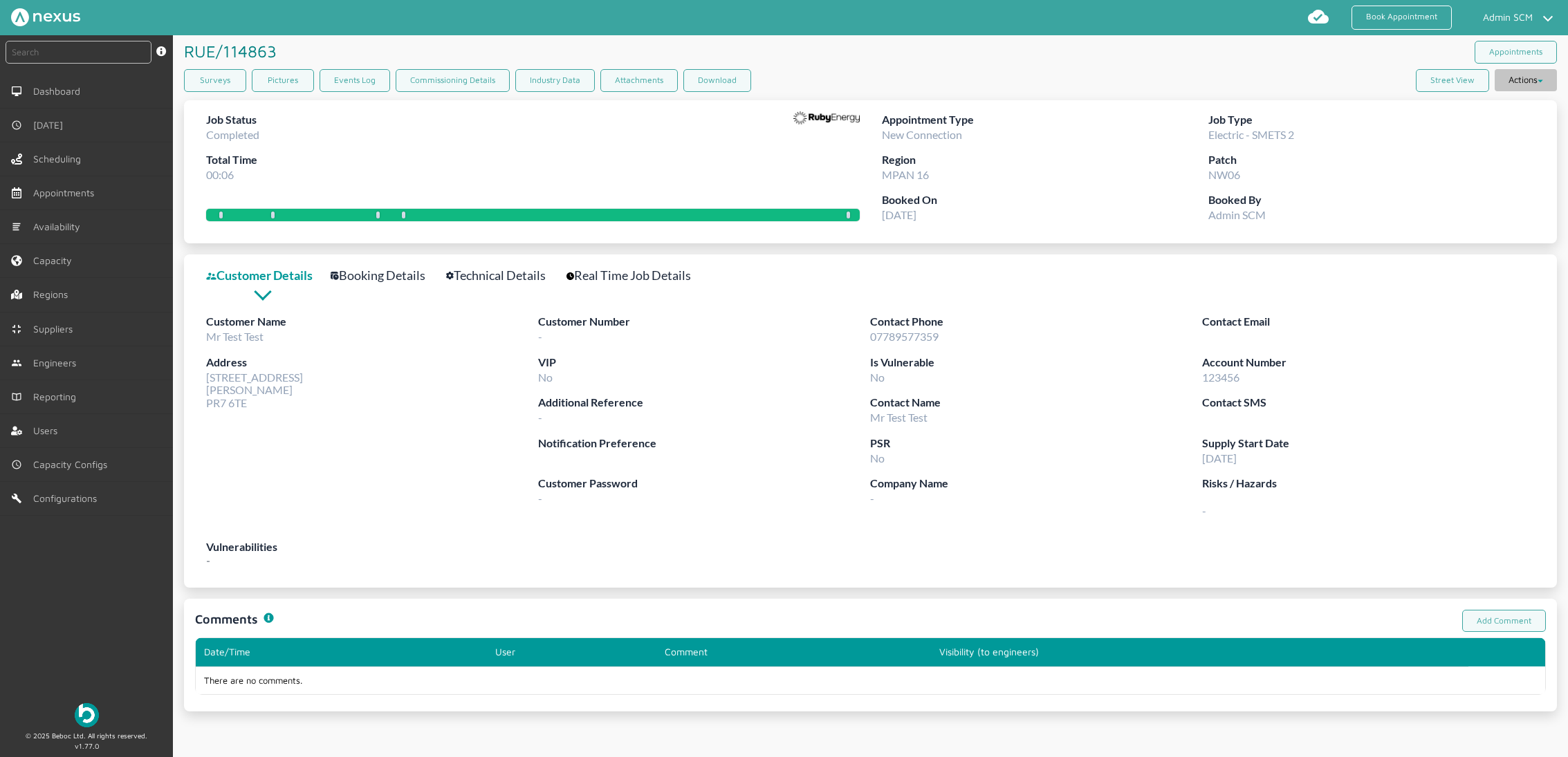
click at [995, 82] on button "Actions" at bounding box center [1525, 80] width 62 height 22
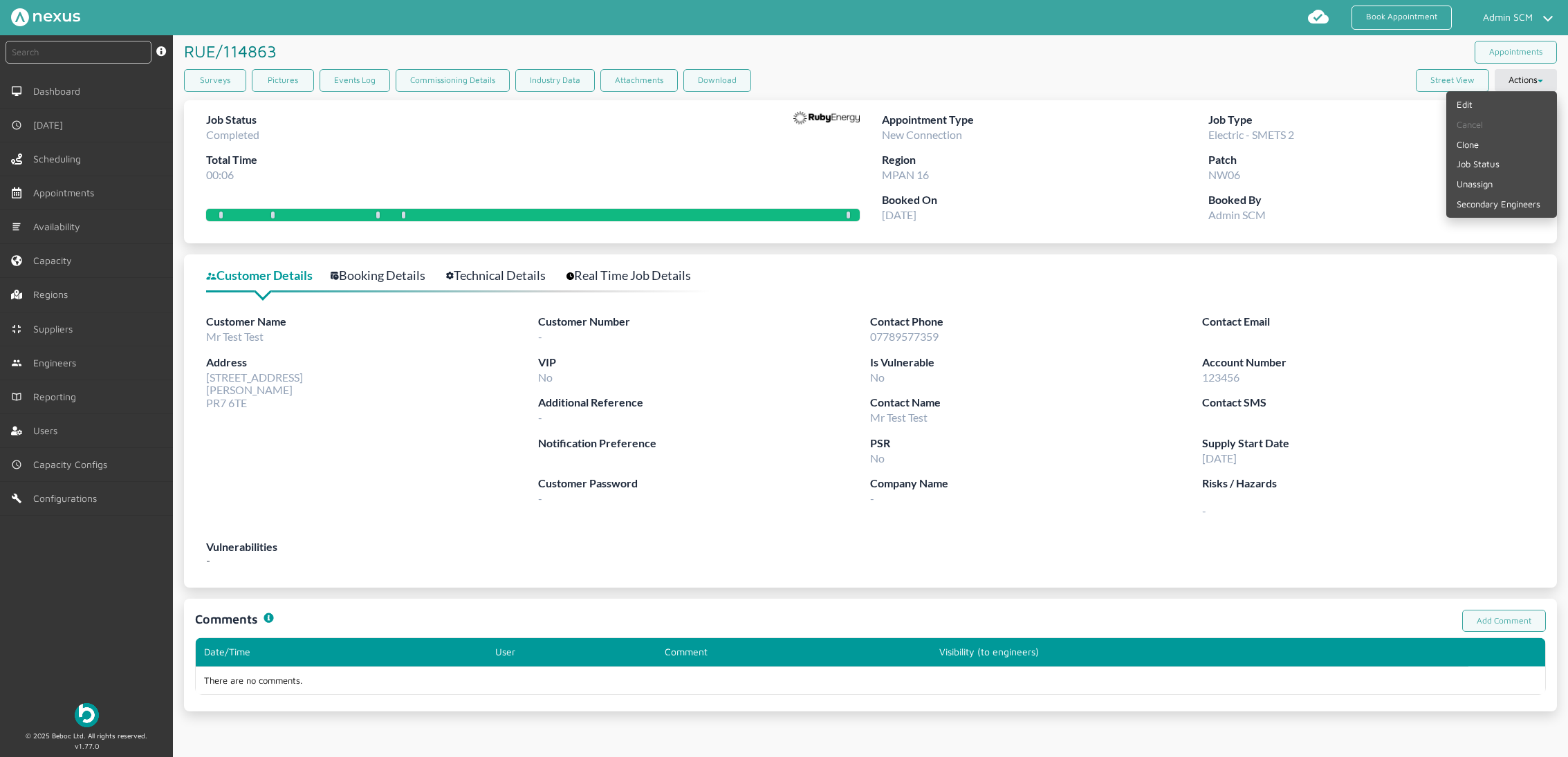
click at [995, 460] on div "Supply Start Date 01/09/25" at bounding box center [1367, 455] width 332 height 40
click at [73, 437] on link "Users" at bounding box center [87, 431] width 173 height 33
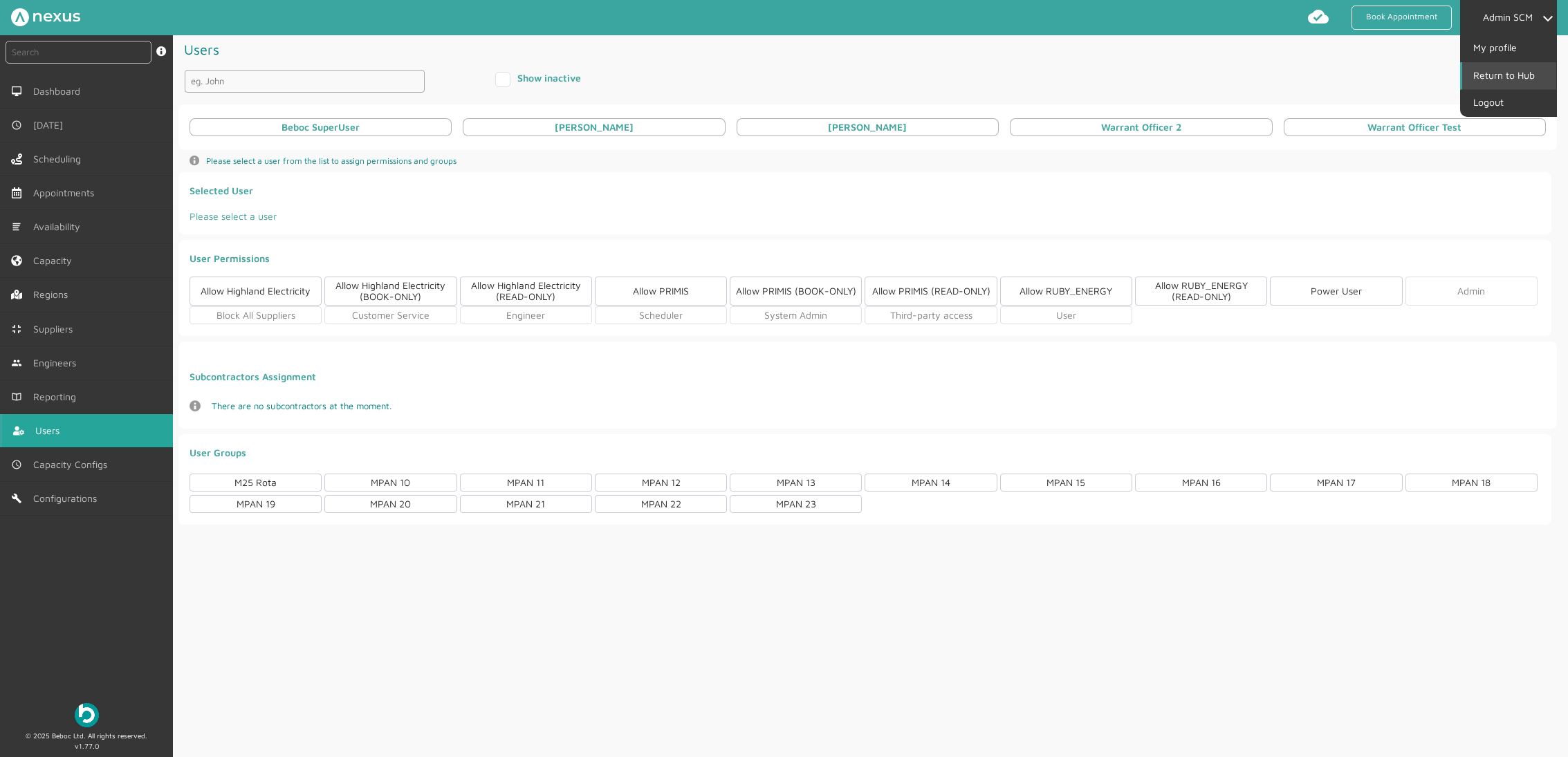
click at [995, 80] on link "Return to Hub" at bounding box center [1509, 75] width 94 height 27
